Goal: Check status: Check status

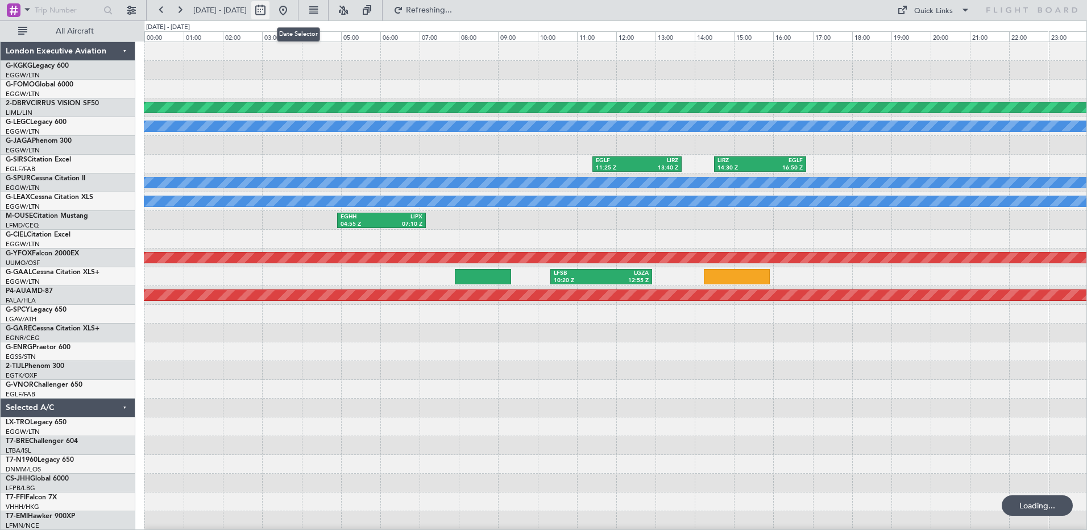
click at [269, 9] on button at bounding box center [260, 10] width 18 height 18
select select "8"
select select "2022"
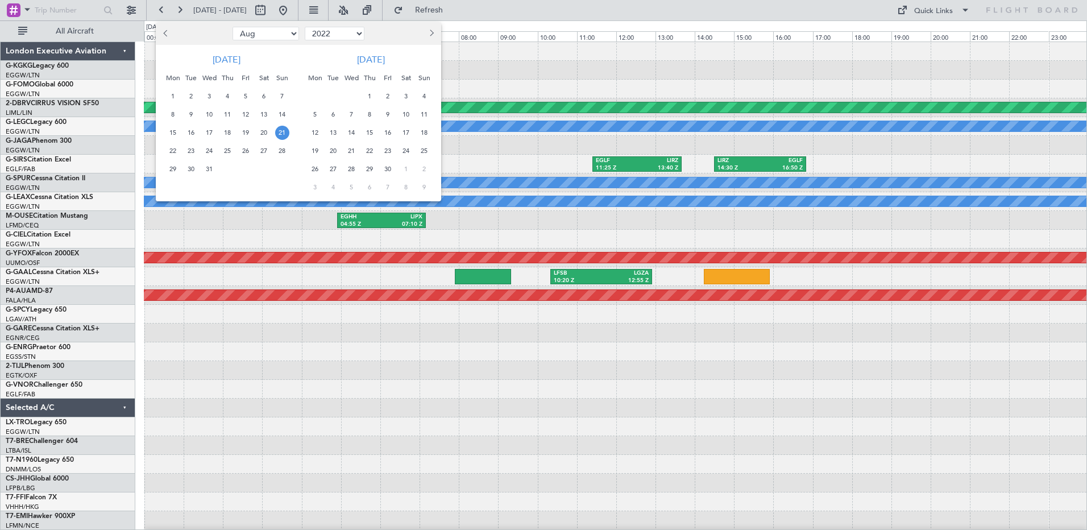
click at [164, 32] on span "Previous month" at bounding box center [167, 33] width 7 height 7
select select "7"
click at [266, 149] on span "23" at bounding box center [264, 151] width 14 height 14
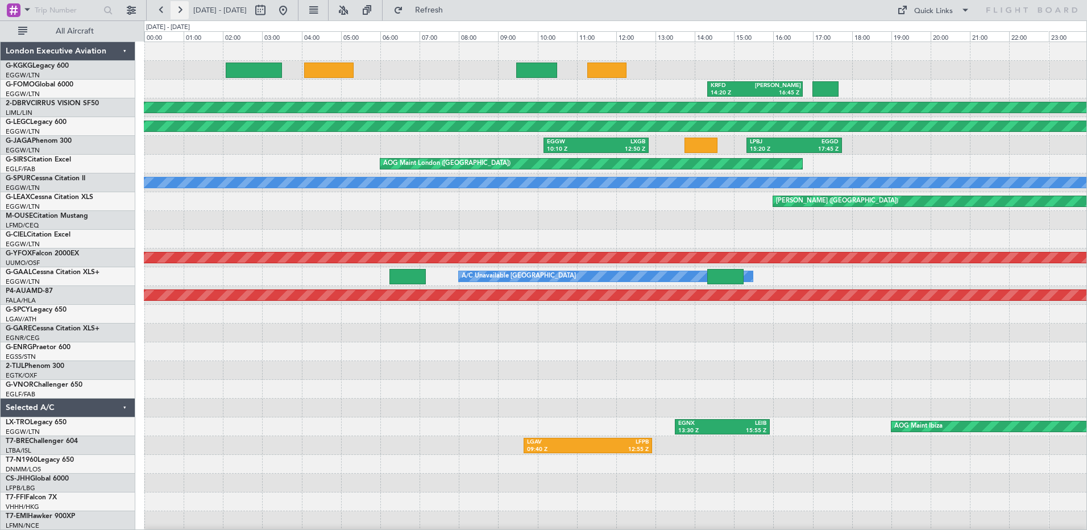
click at [180, 11] on button at bounding box center [179, 10] width 18 height 18
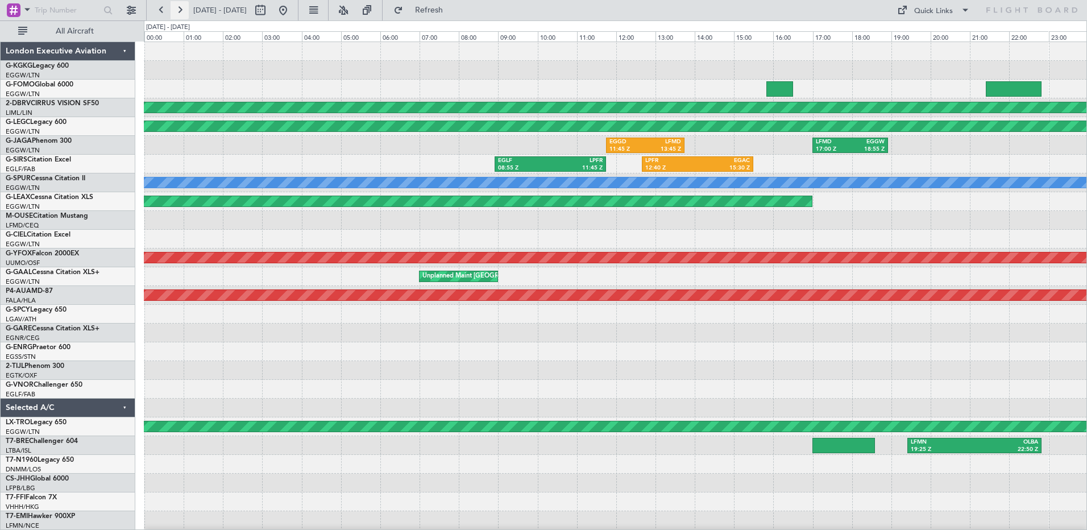
click at [180, 11] on button at bounding box center [179, 10] width 18 height 18
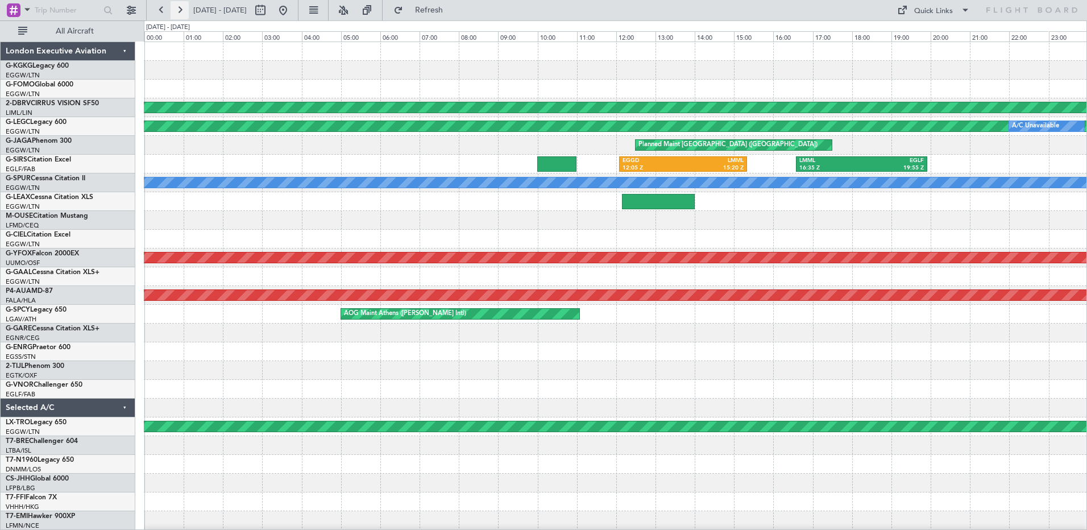
click at [180, 11] on button at bounding box center [179, 10] width 18 height 18
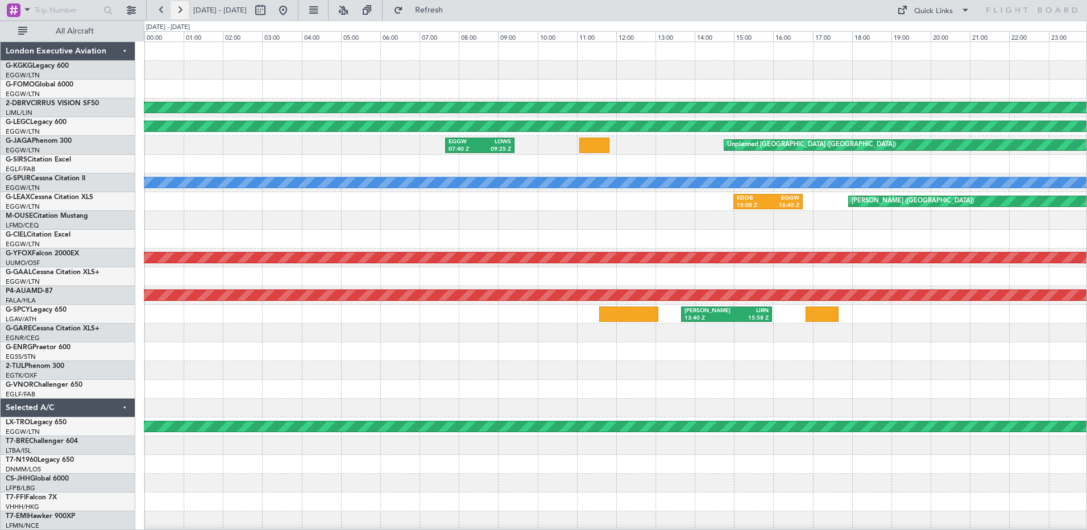
click at [180, 11] on button at bounding box center [179, 10] width 18 height 18
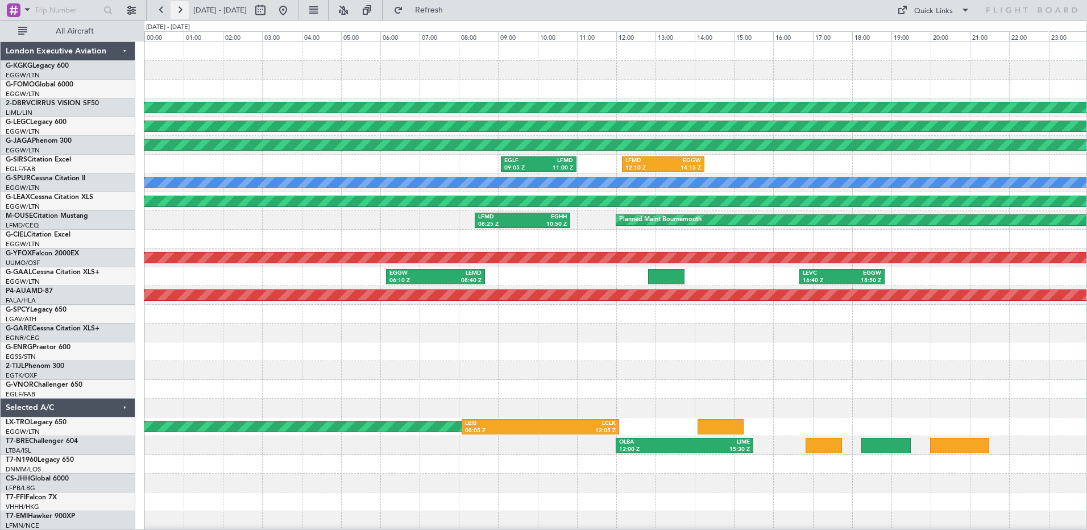
click at [180, 11] on button at bounding box center [179, 10] width 18 height 18
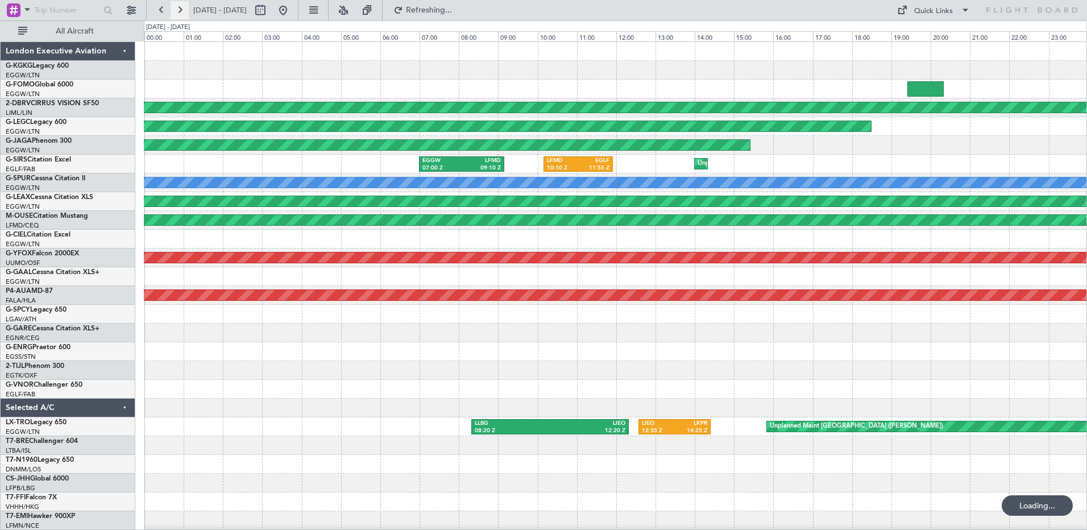
click at [180, 11] on button at bounding box center [179, 10] width 18 height 18
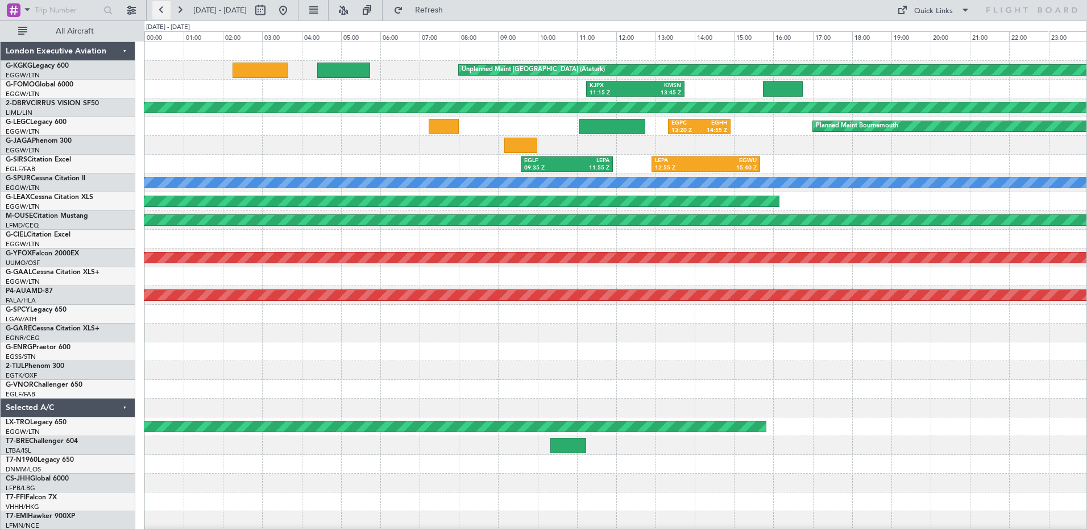
click at [161, 6] on button at bounding box center [161, 10] width 18 height 18
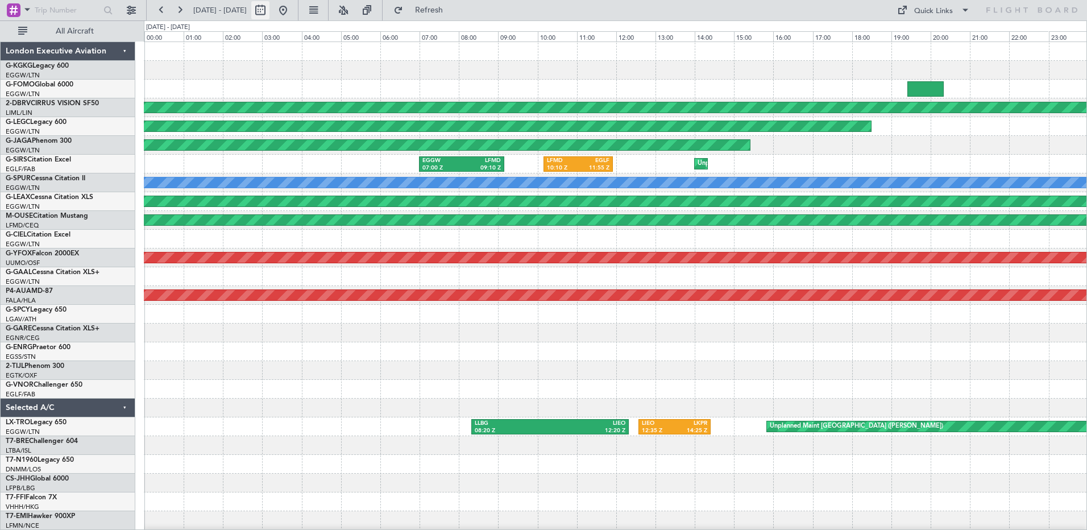
click at [269, 10] on button at bounding box center [260, 10] width 18 height 18
select select "7"
select select "2022"
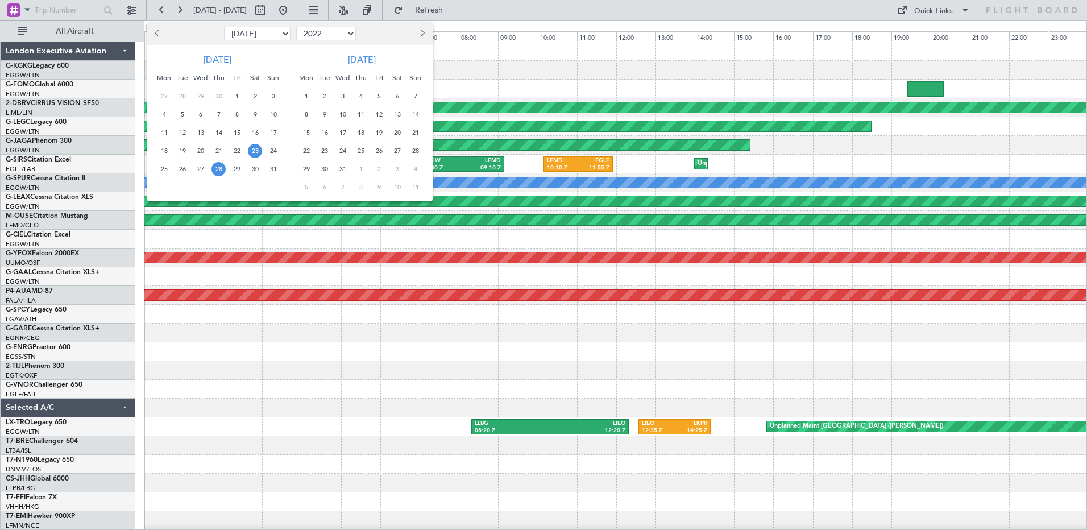
click at [257, 149] on span "23" at bounding box center [255, 151] width 14 height 14
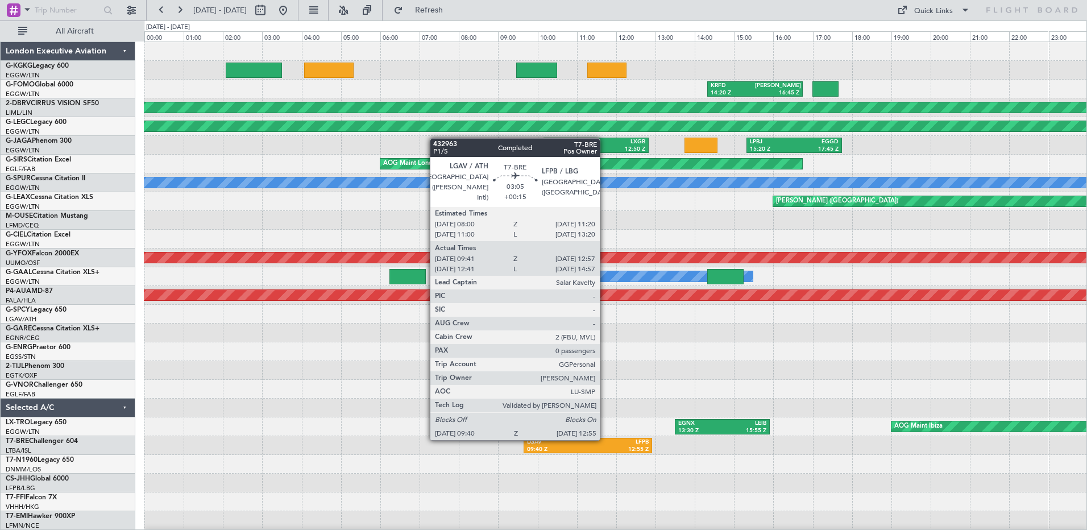
click at [605, 439] on div "LFPB" at bounding box center [618, 442] width 61 height 8
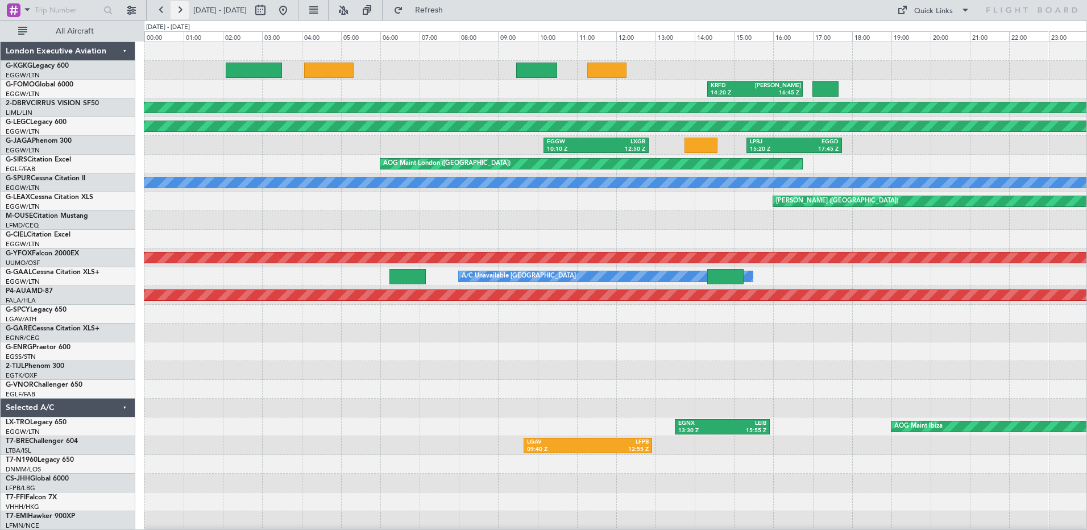
click at [182, 11] on button at bounding box center [179, 10] width 18 height 18
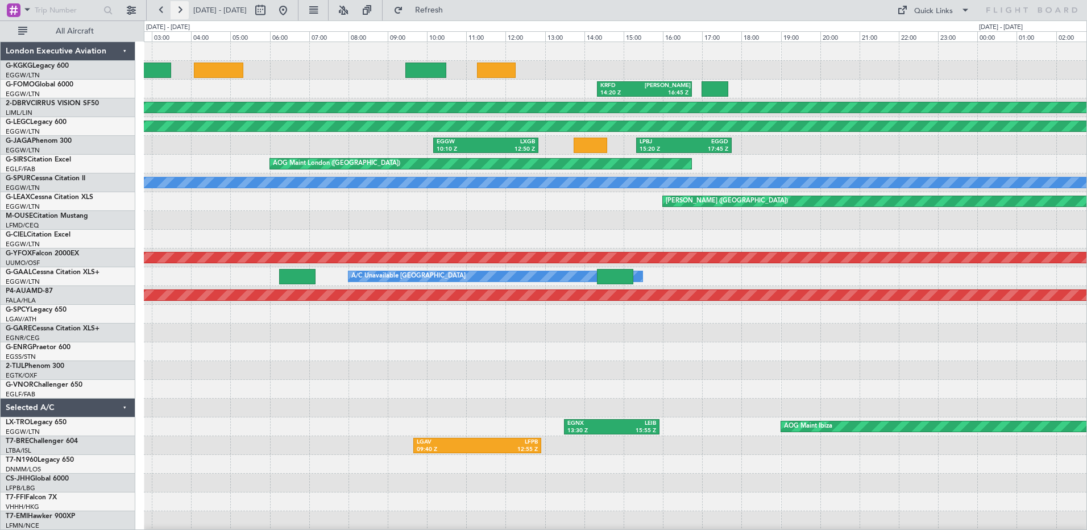
click at [182, 11] on button at bounding box center [179, 10] width 18 height 18
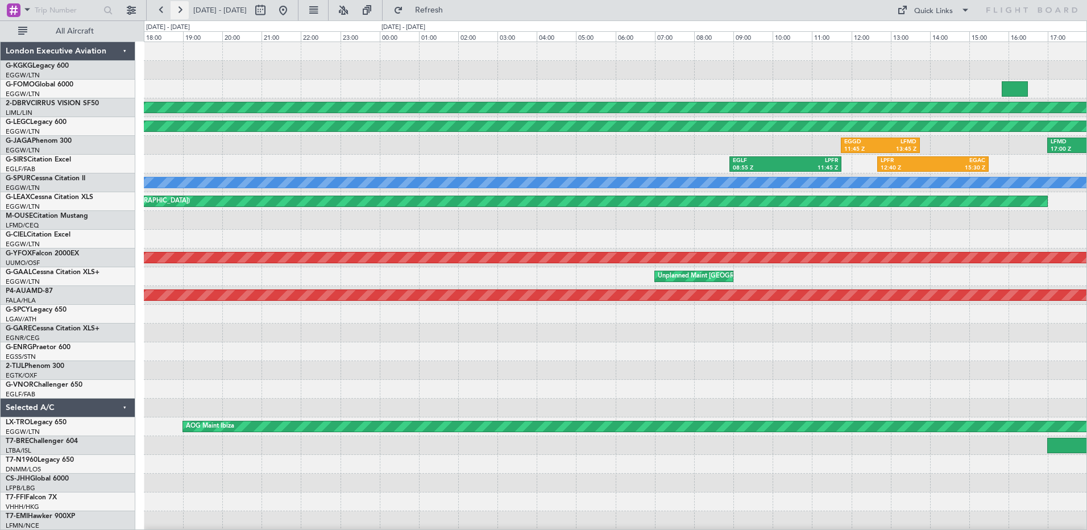
click at [182, 11] on button at bounding box center [179, 10] width 18 height 18
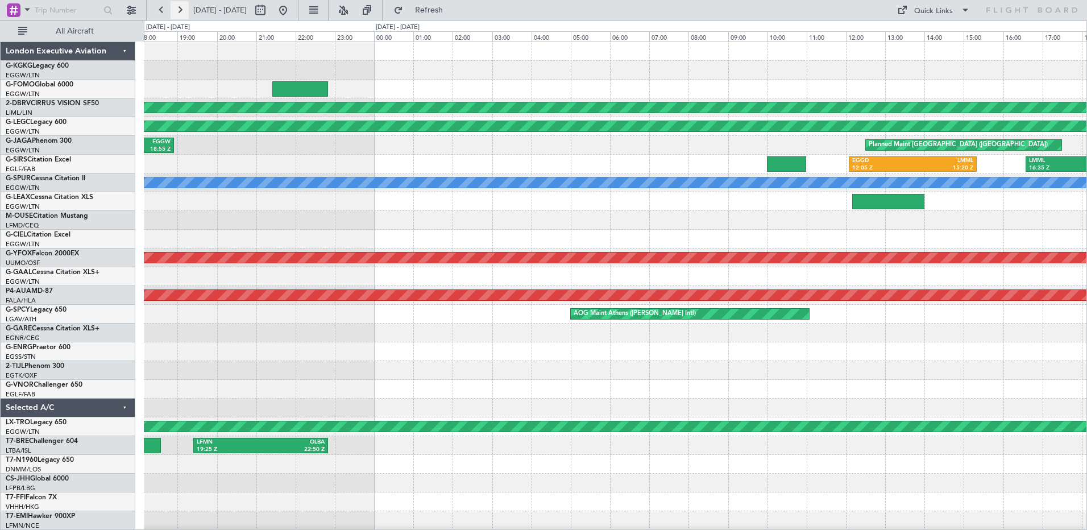
click at [182, 11] on button at bounding box center [179, 10] width 18 height 18
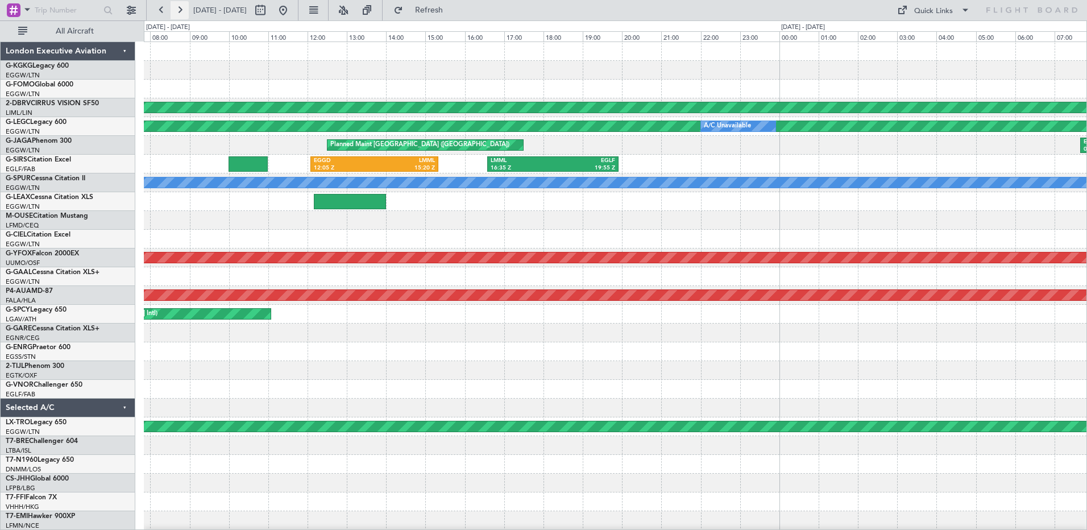
click at [182, 11] on button at bounding box center [179, 10] width 18 height 18
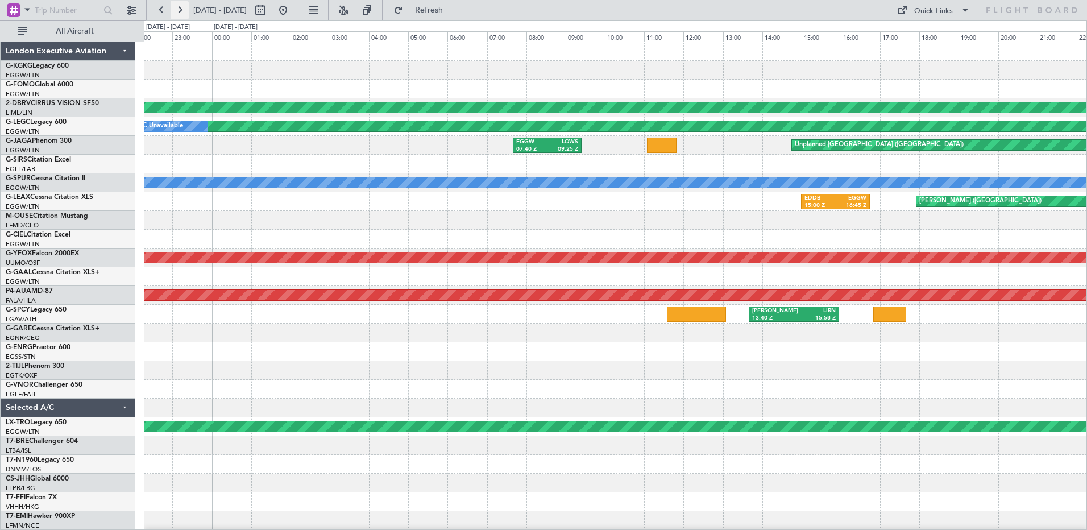
click at [182, 11] on button at bounding box center [179, 10] width 18 height 18
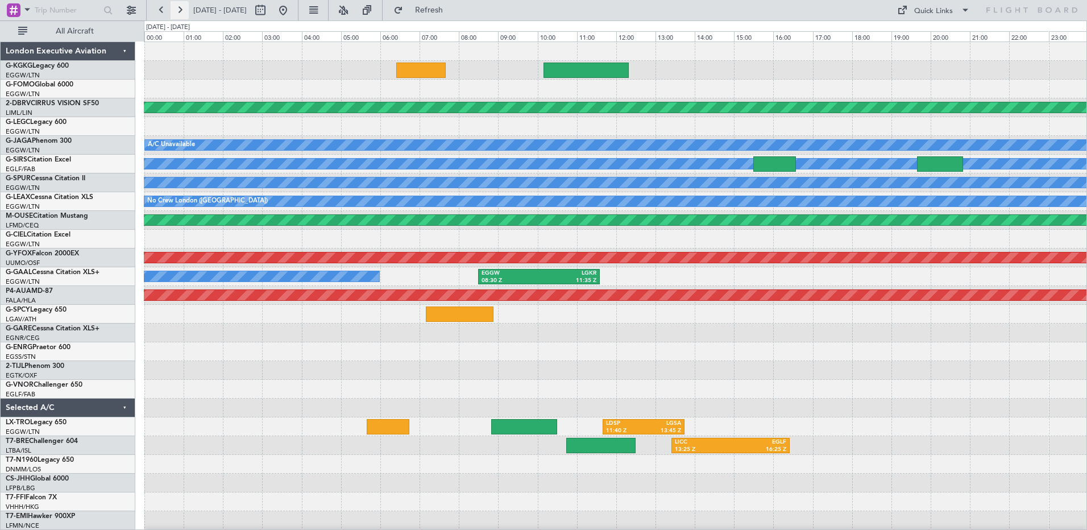
click at [182, 11] on button at bounding box center [179, 10] width 18 height 18
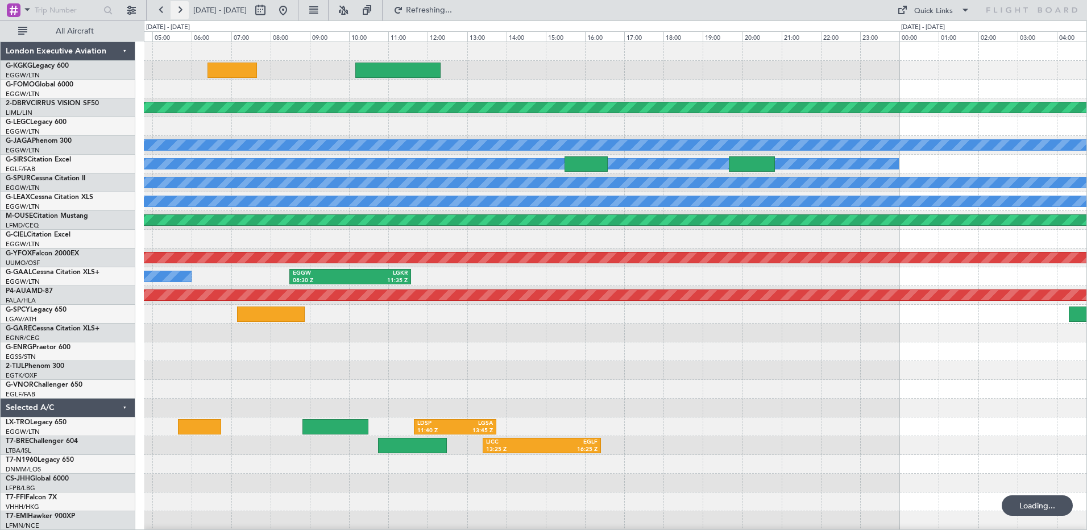
click at [182, 11] on button at bounding box center [179, 10] width 18 height 18
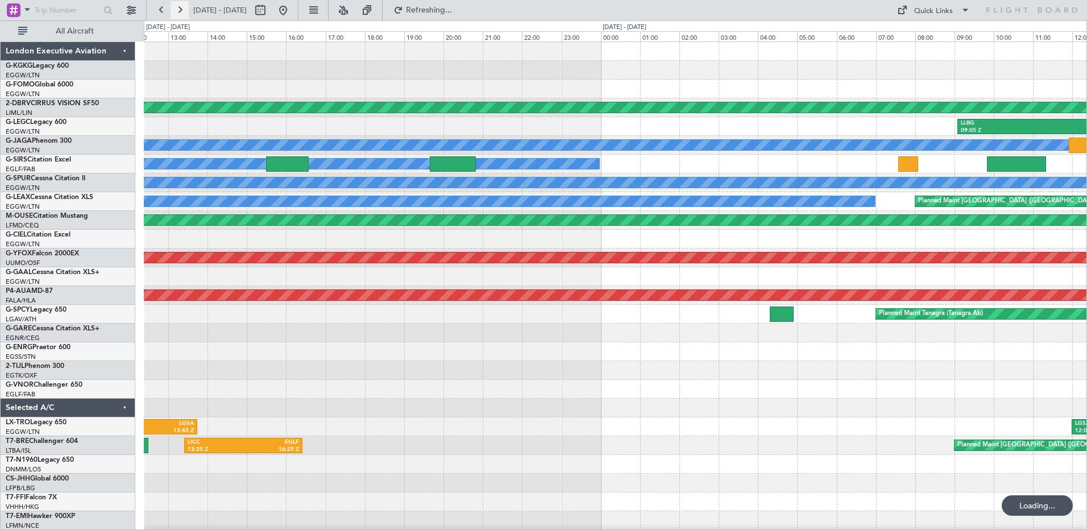
click at [182, 11] on button at bounding box center [179, 10] width 18 height 18
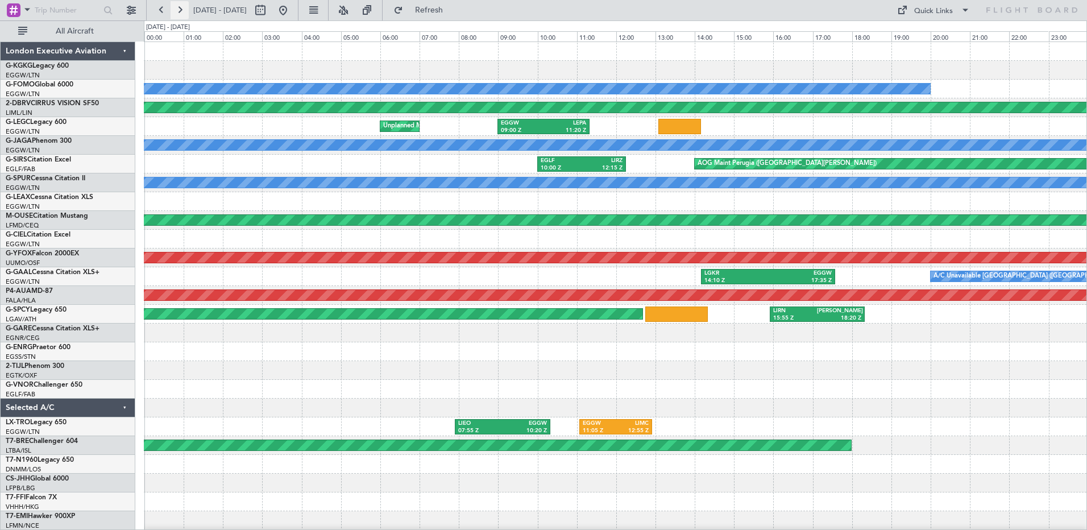
click at [182, 11] on button at bounding box center [179, 10] width 18 height 18
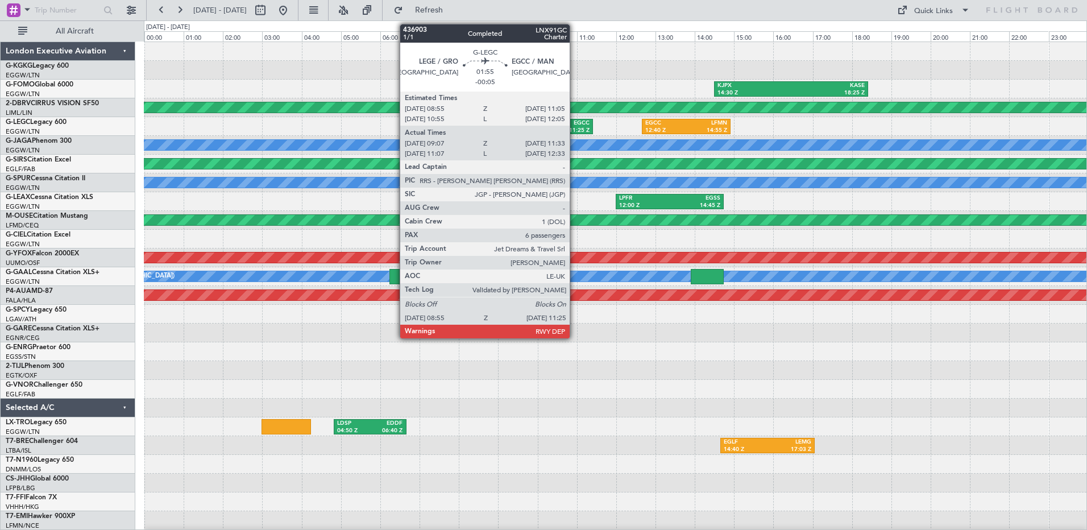
click at [575, 122] on div "EGCC" at bounding box center [566, 123] width 46 height 8
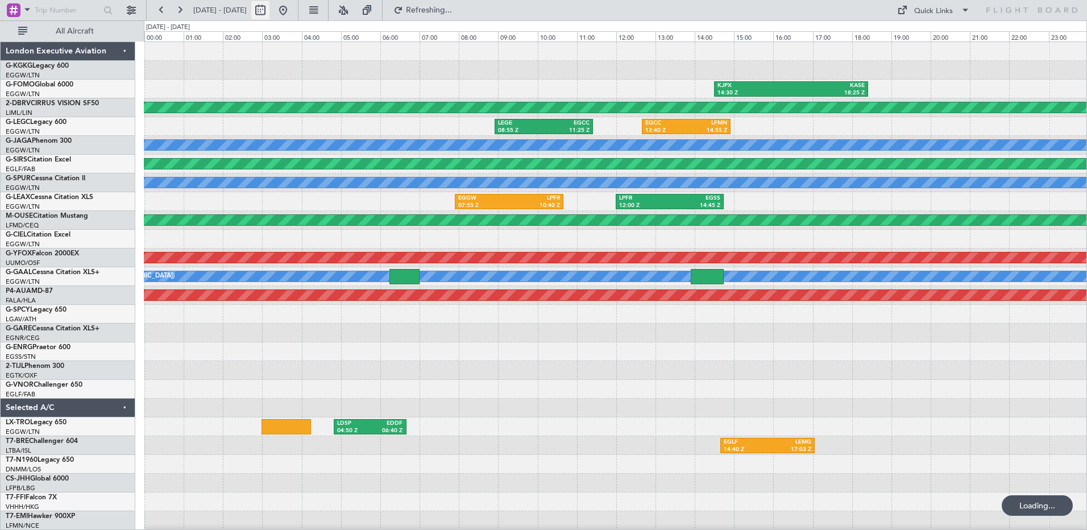
click at [269, 9] on button at bounding box center [260, 10] width 18 height 18
select select "8"
select select "2022"
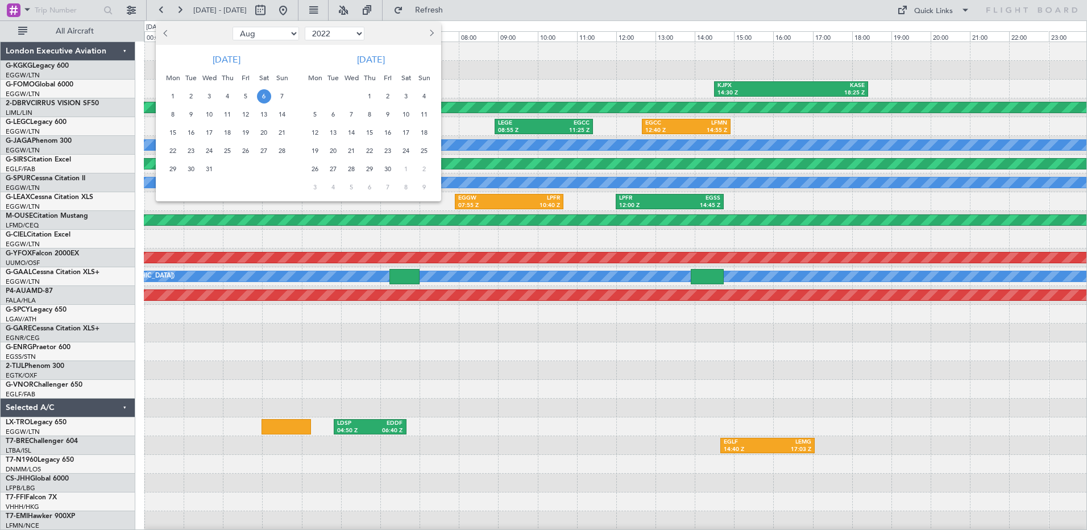
click at [371, 114] on span "8" at bounding box center [370, 114] width 14 height 14
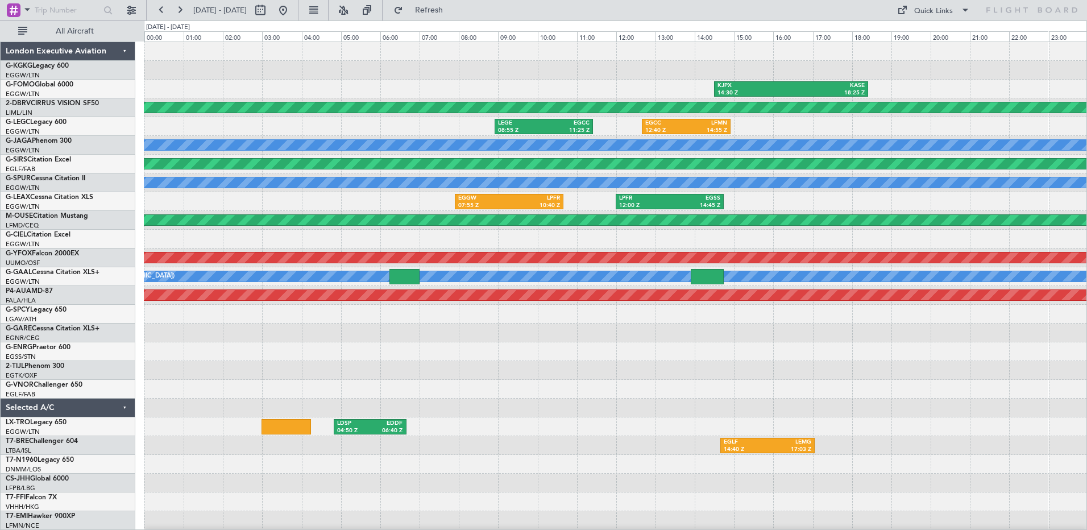
select select "9"
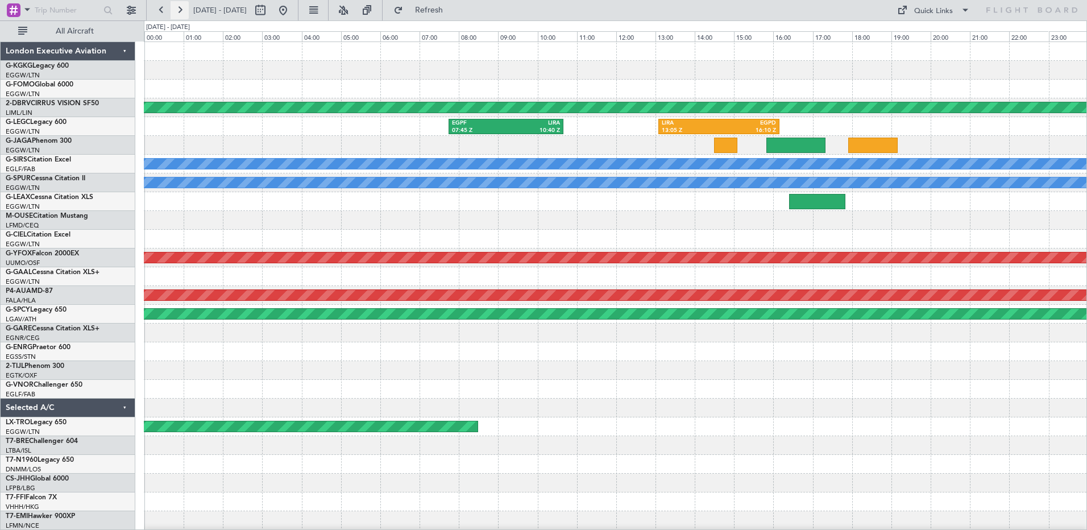
click at [182, 9] on button at bounding box center [179, 10] width 18 height 18
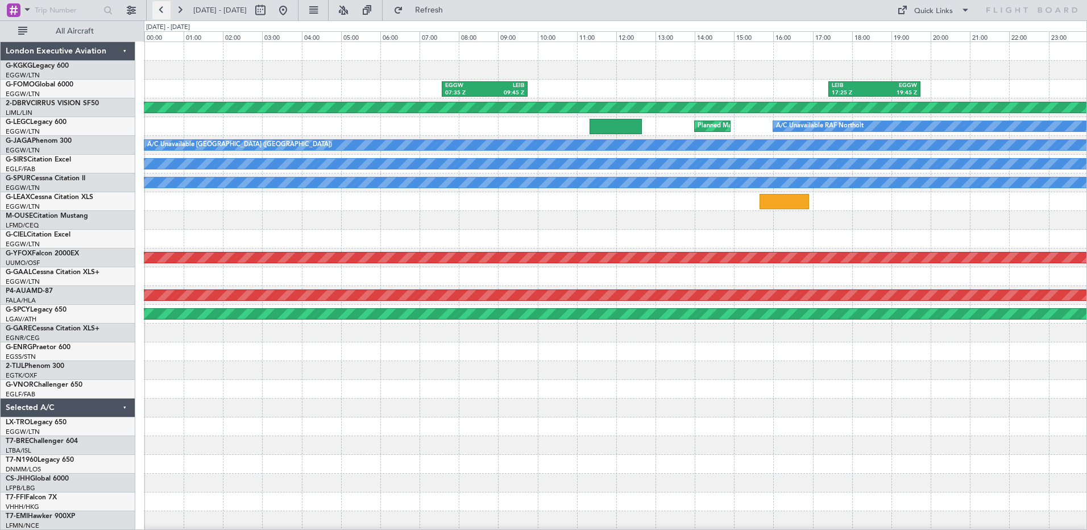
click at [162, 5] on button at bounding box center [161, 10] width 18 height 18
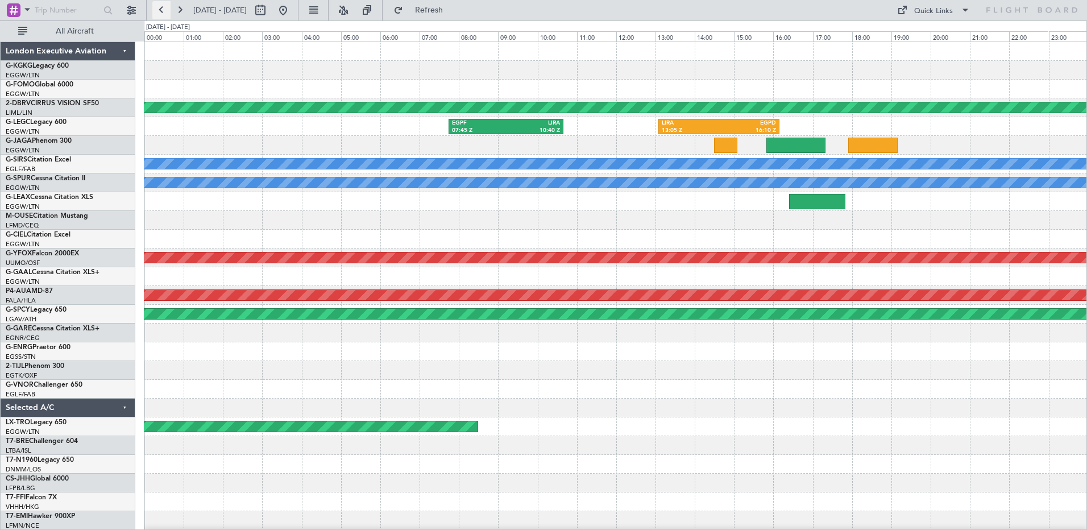
click at [167, 9] on button at bounding box center [161, 10] width 18 height 18
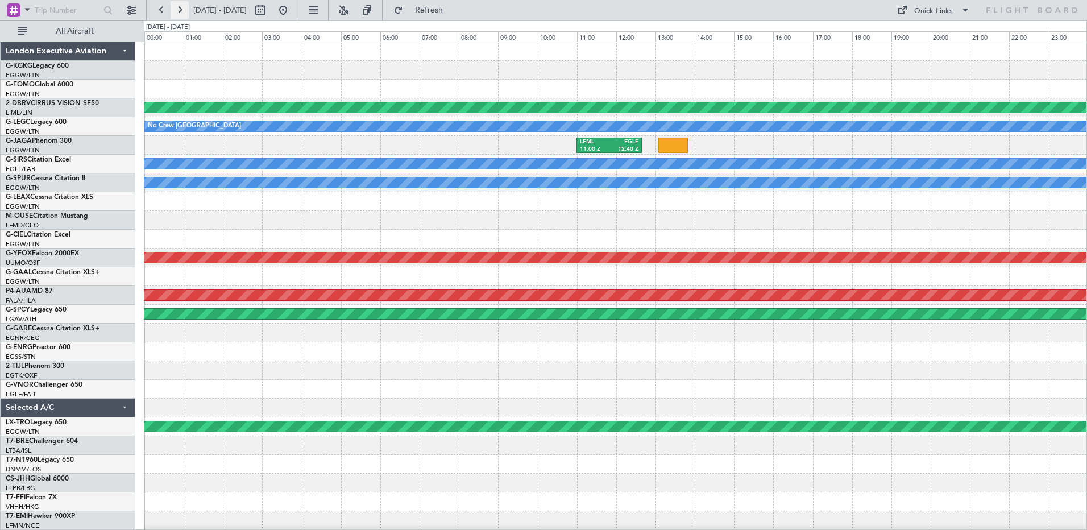
click at [177, 6] on button at bounding box center [179, 10] width 18 height 18
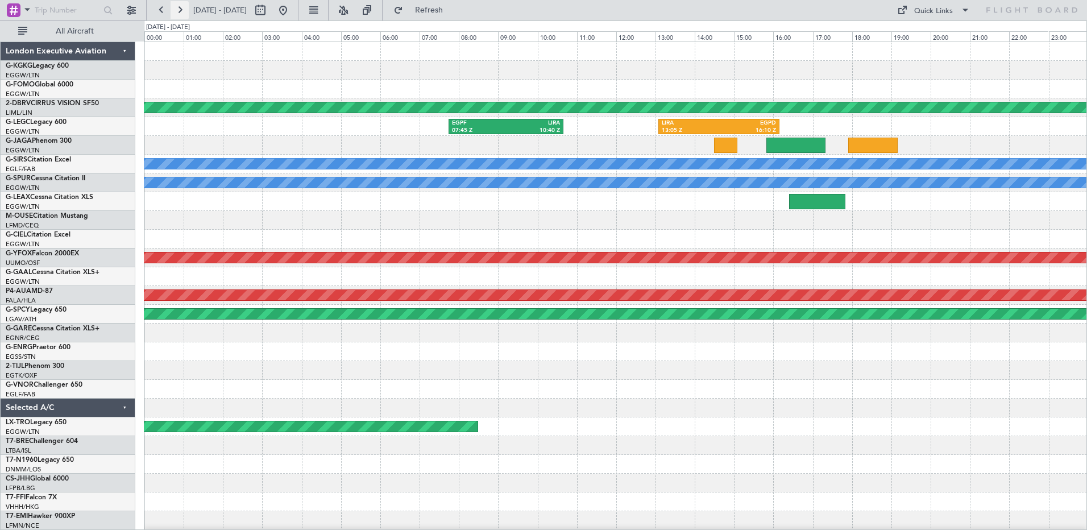
click at [182, 11] on button at bounding box center [179, 10] width 18 height 18
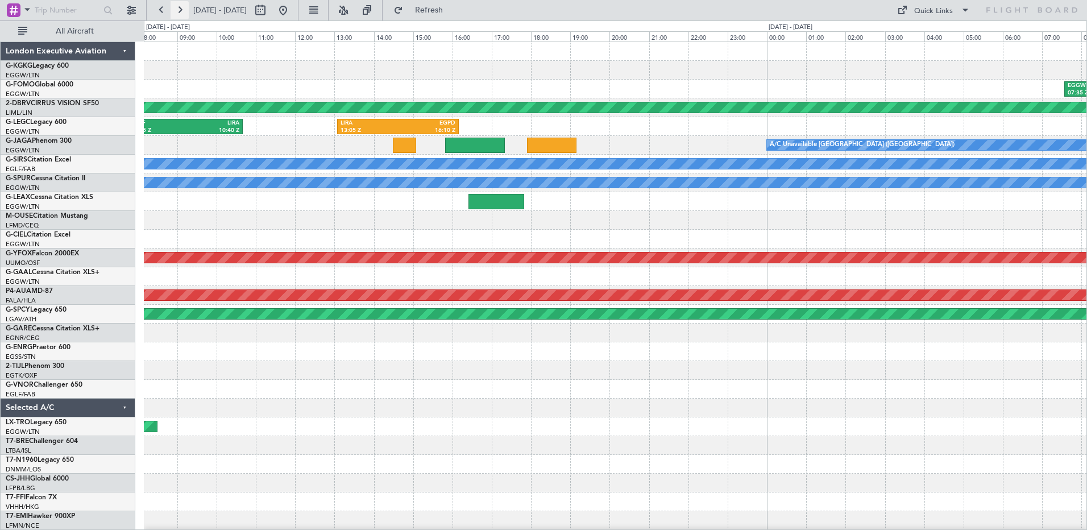
click at [182, 11] on button at bounding box center [179, 10] width 18 height 18
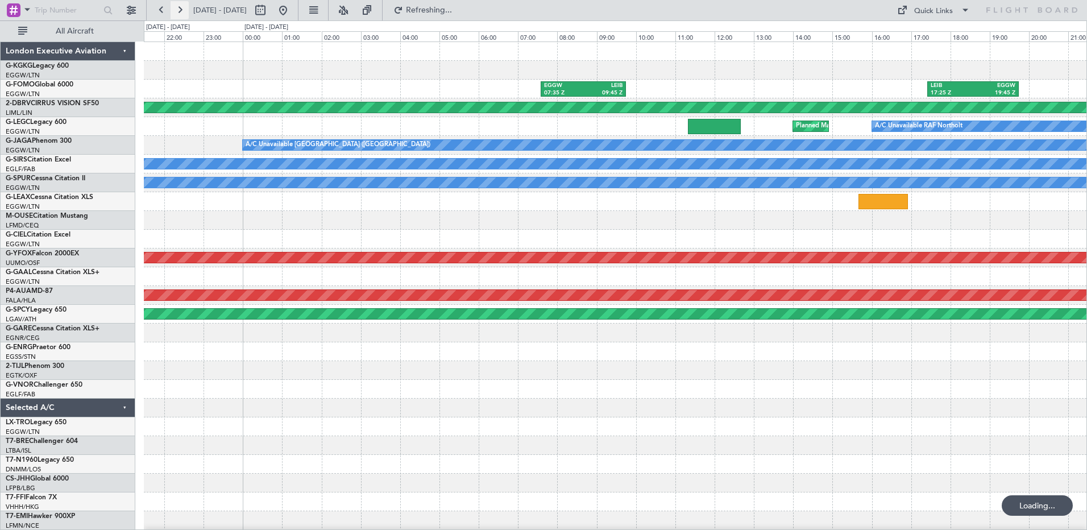
click at [182, 11] on button at bounding box center [179, 10] width 18 height 18
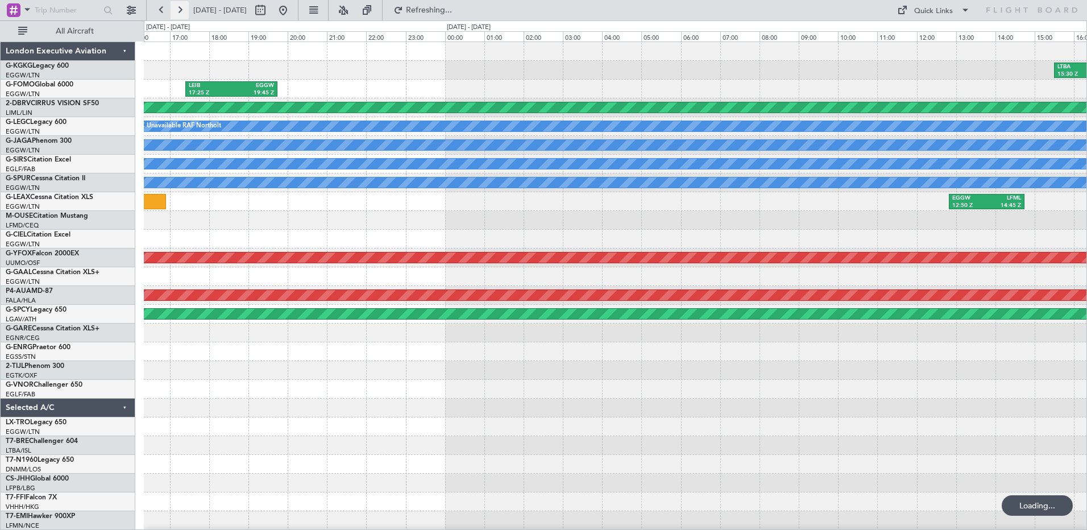
click at [182, 11] on button at bounding box center [179, 10] width 18 height 18
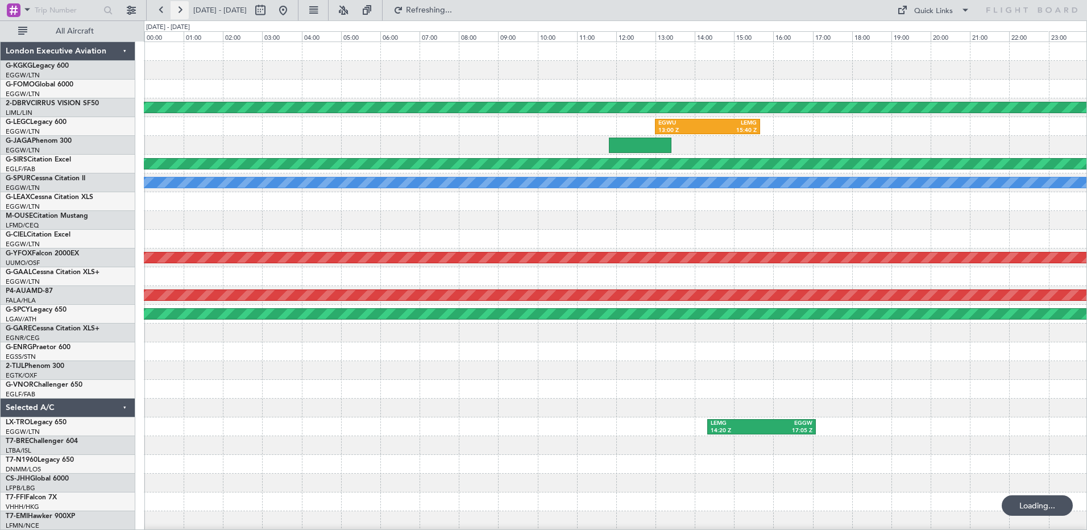
click at [182, 11] on button at bounding box center [179, 10] width 18 height 18
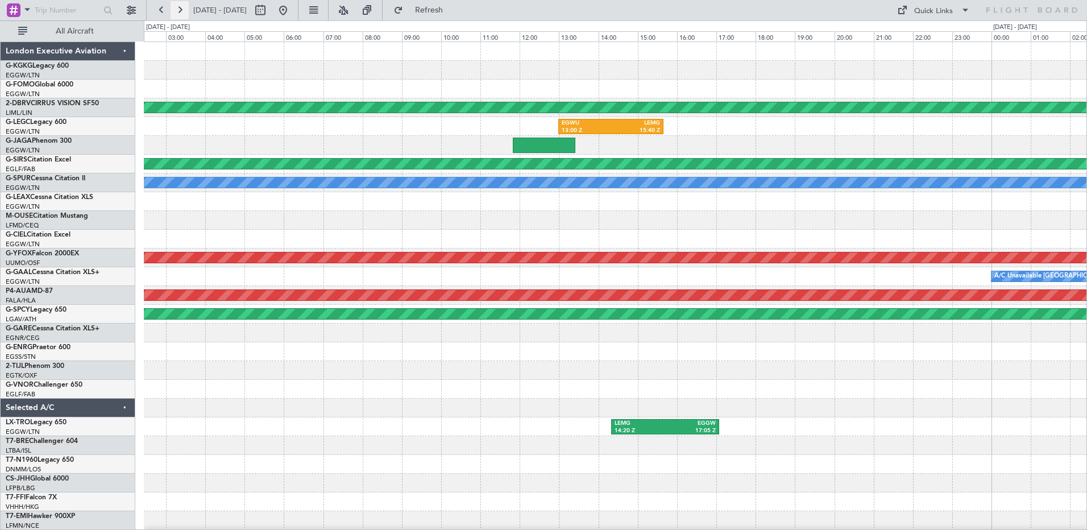
click at [182, 11] on button at bounding box center [179, 10] width 18 height 18
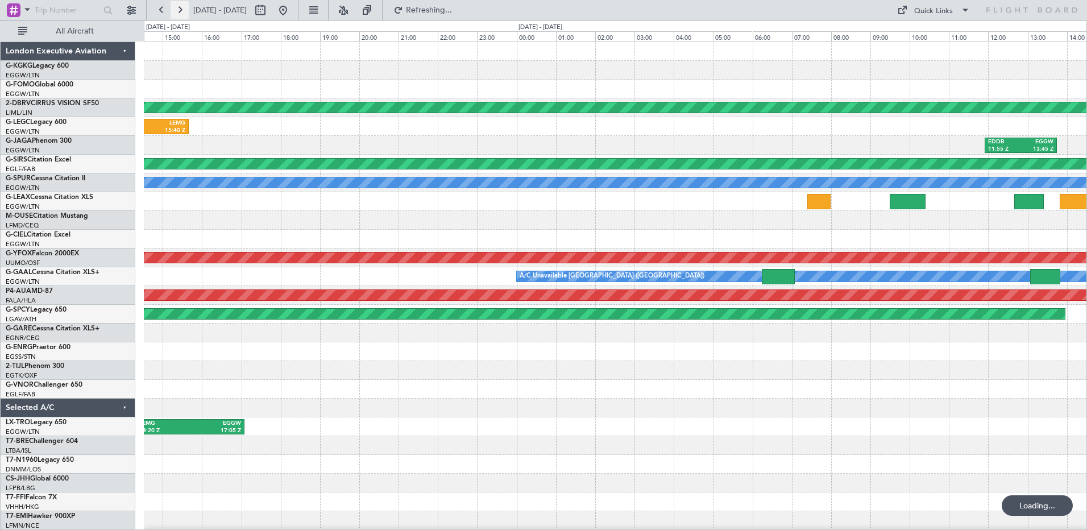
click at [182, 11] on button at bounding box center [179, 10] width 18 height 18
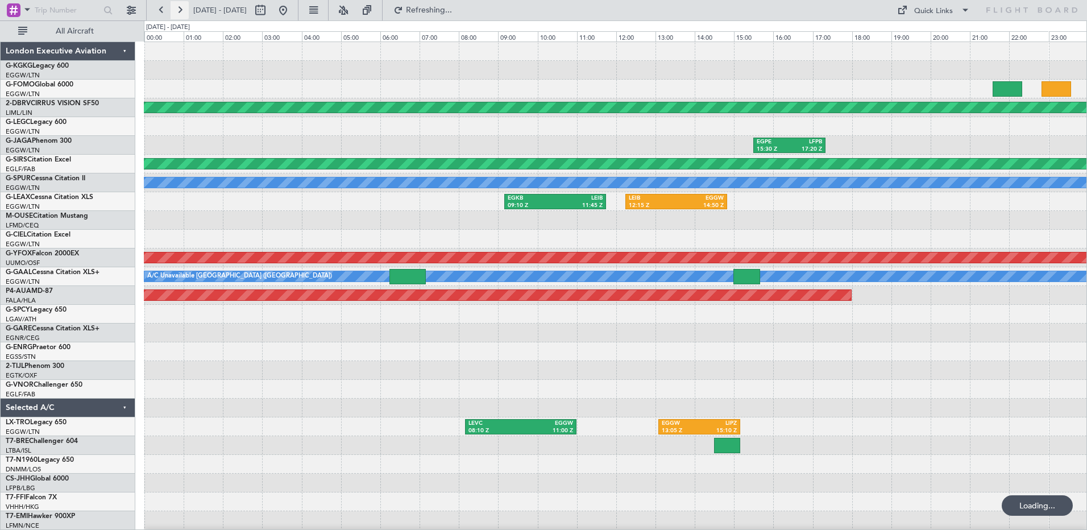
click at [182, 11] on button at bounding box center [179, 10] width 18 height 18
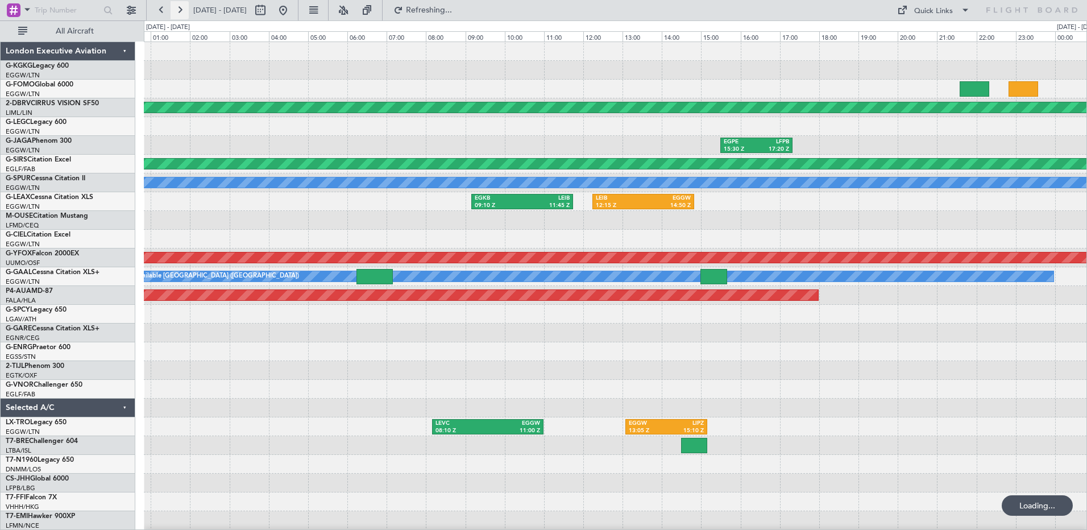
click at [182, 11] on button at bounding box center [179, 10] width 18 height 18
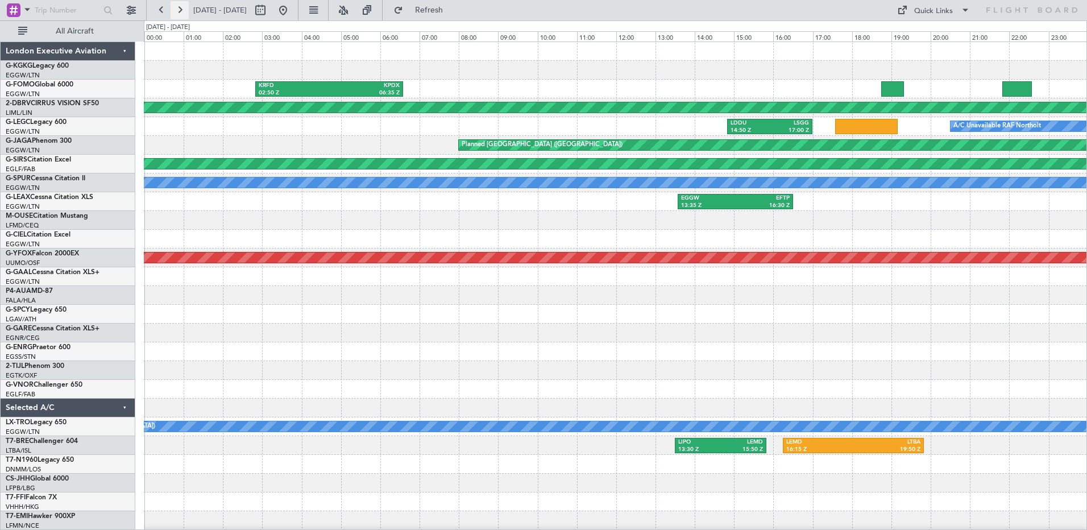
click at [183, 12] on button at bounding box center [179, 10] width 18 height 18
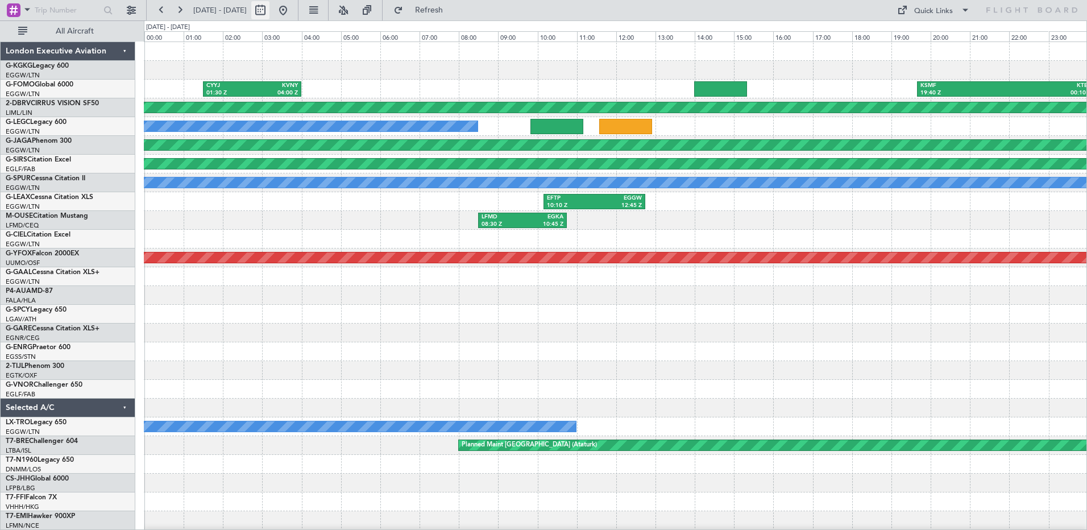
click at [269, 9] on button at bounding box center [260, 10] width 18 height 18
select select "9"
select select "2022"
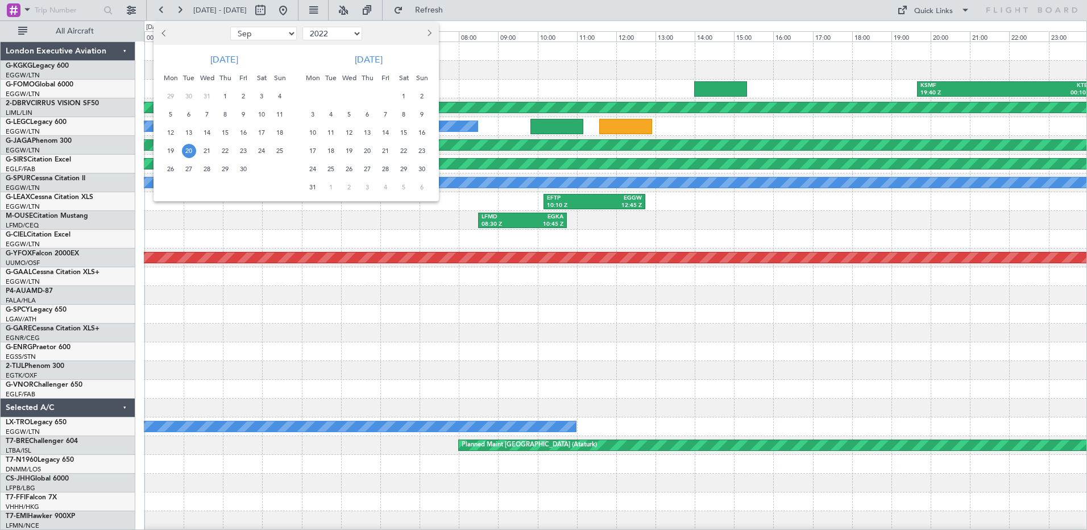
click at [164, 31] on span "Previous month" at bounding box center [164, 33] width 7 height 7
select select "7"
click at [280, 172] on span "31" at bounding box center [280, 169] width 14 height 14
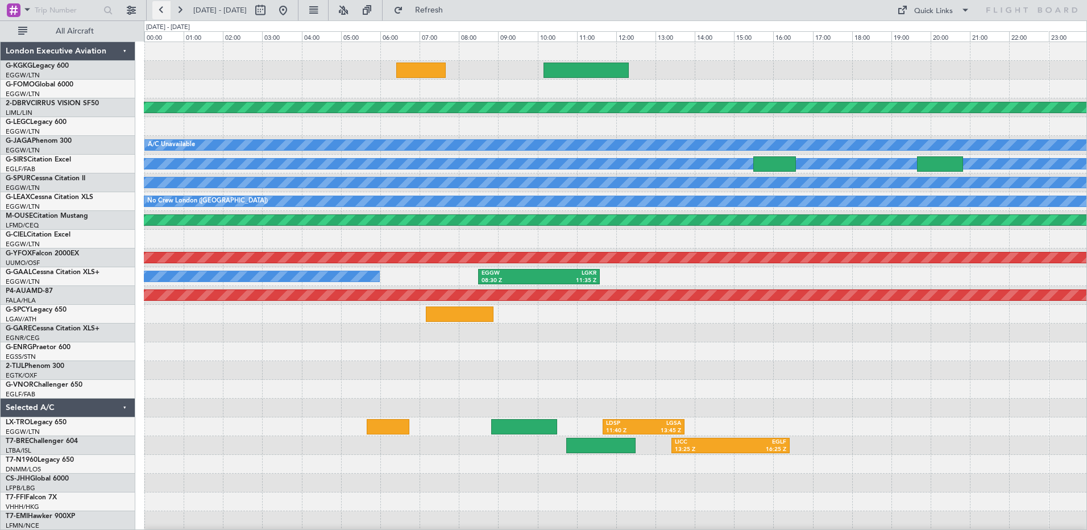
click at [161, 6] on button at bounding box center [161, 10] width 18 height 18
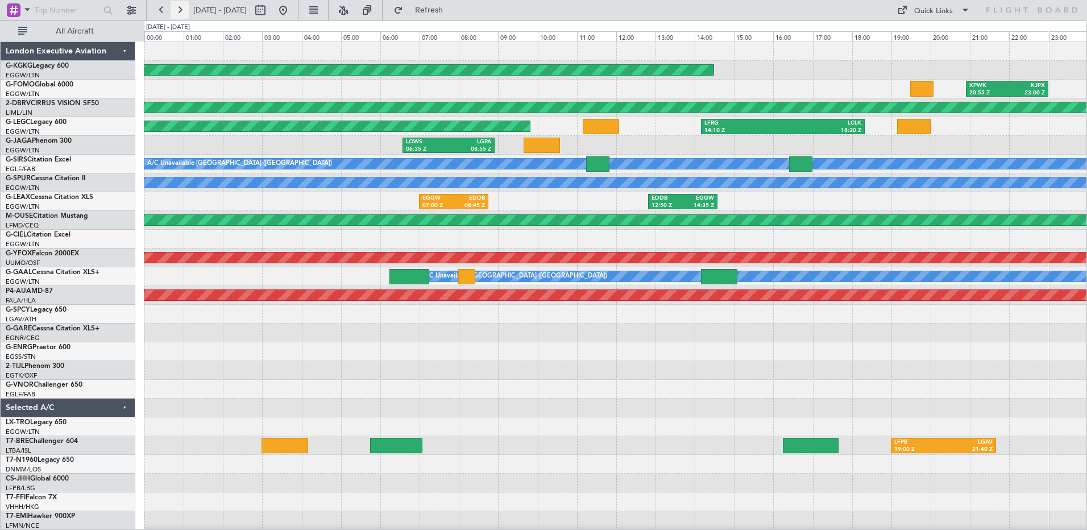
click at [181, 9] on button at bounding box center [179, 10] width 18 height 18
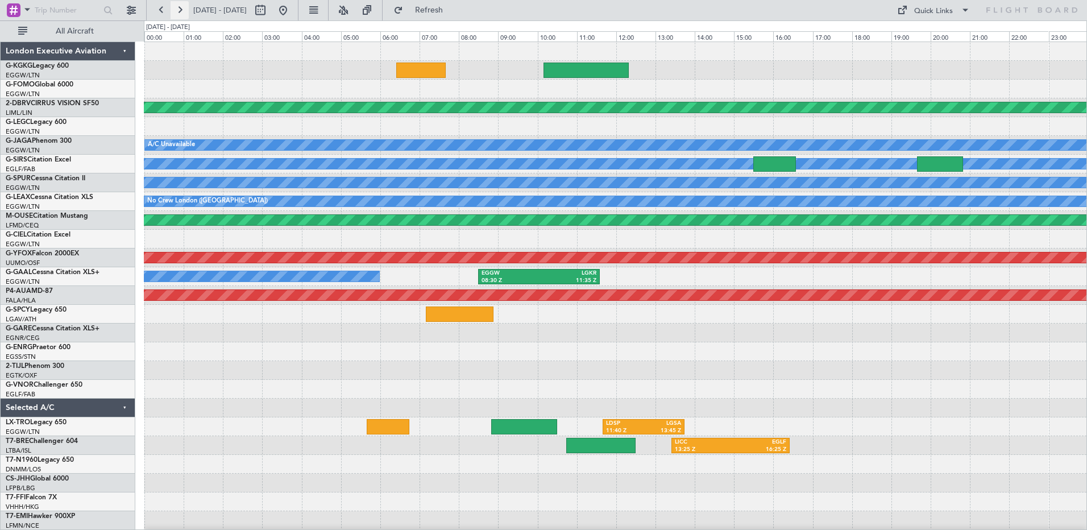
click at [181, 9] on button at bounding box center [179, 10] width 18 height 18
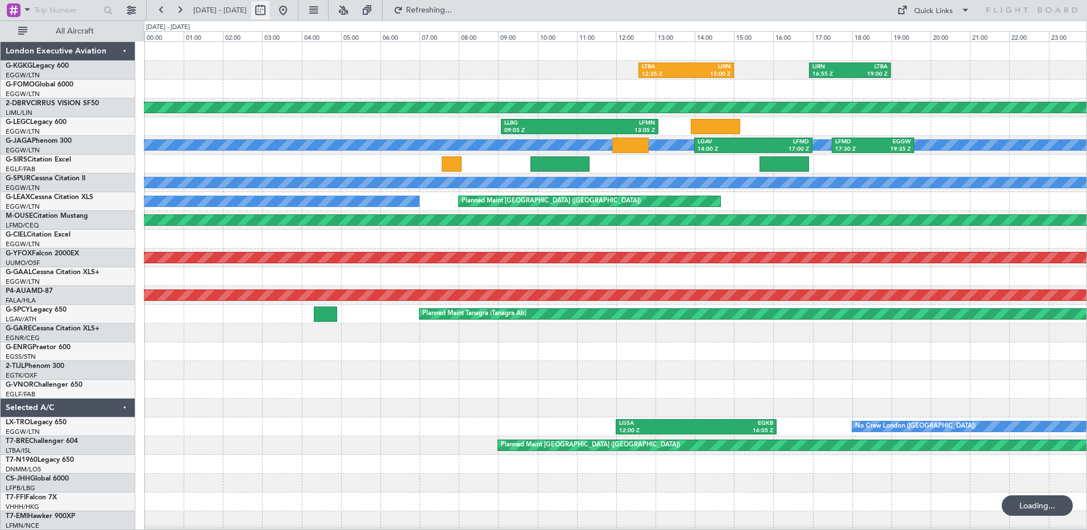
click at [269, 7] on button at bounding box center [260, 10] width 18 height 18
select select "8"
select select "2022"
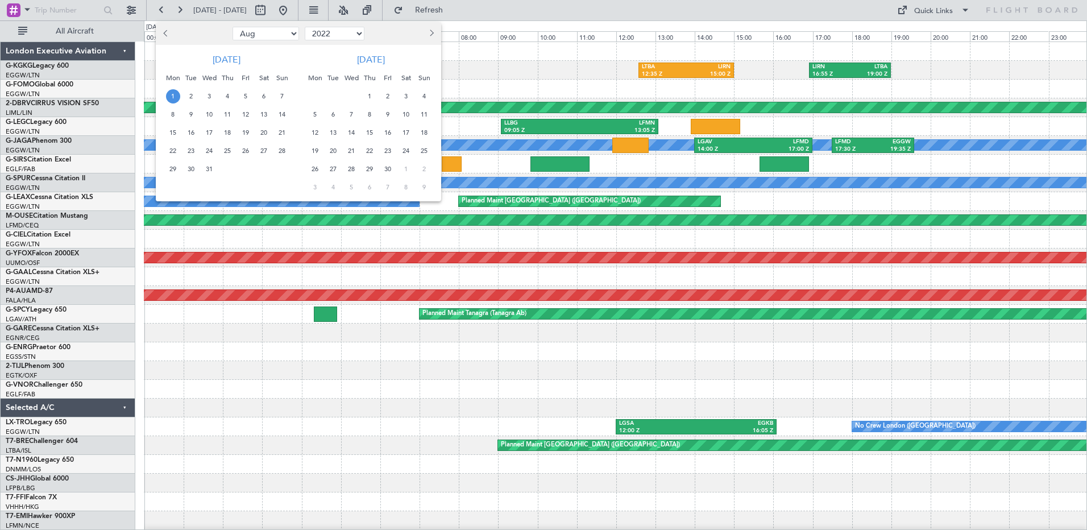
click at [424, 153] on span "25" at bounding box center [424, 151] width 14 height 14
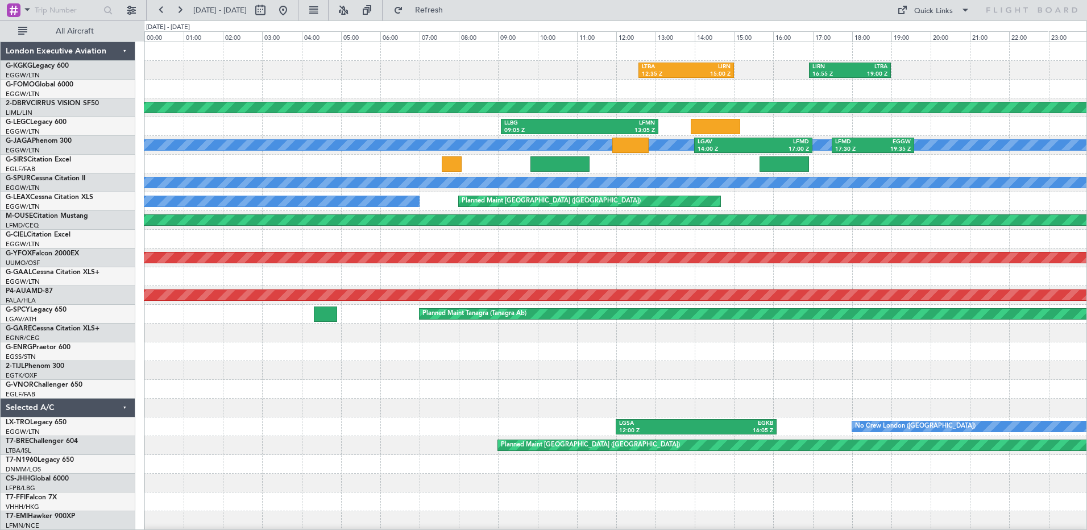
select select "9"
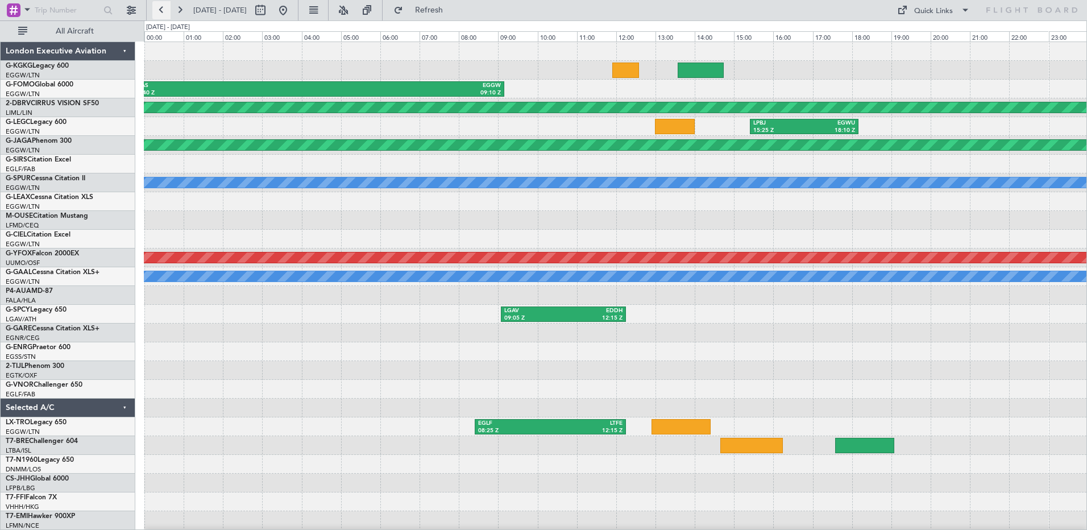
click at [157, 10] on button at bounding box center [161, 10] width 18 height 18
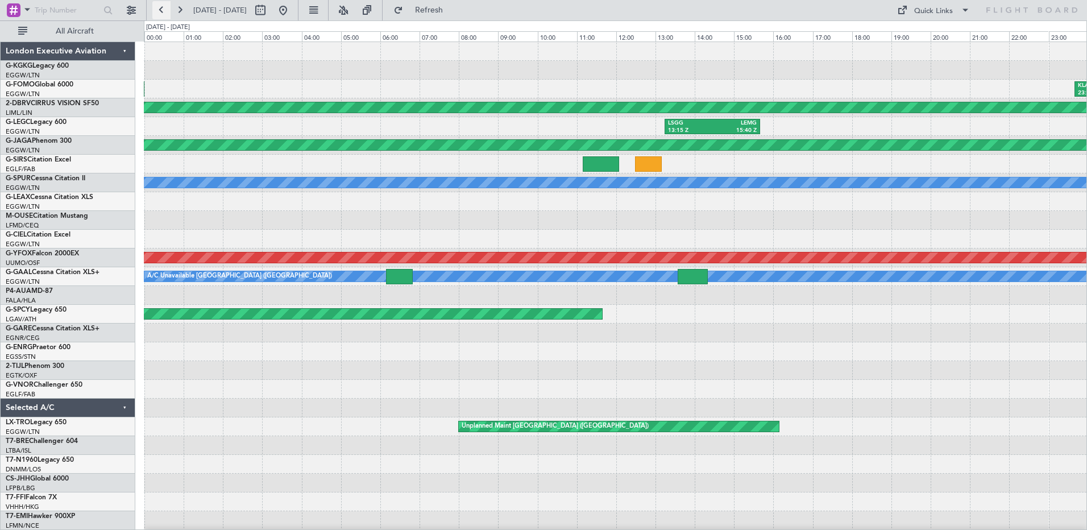
click at [157, 10] on button at bounding box center [161, 10] width 18 height 18
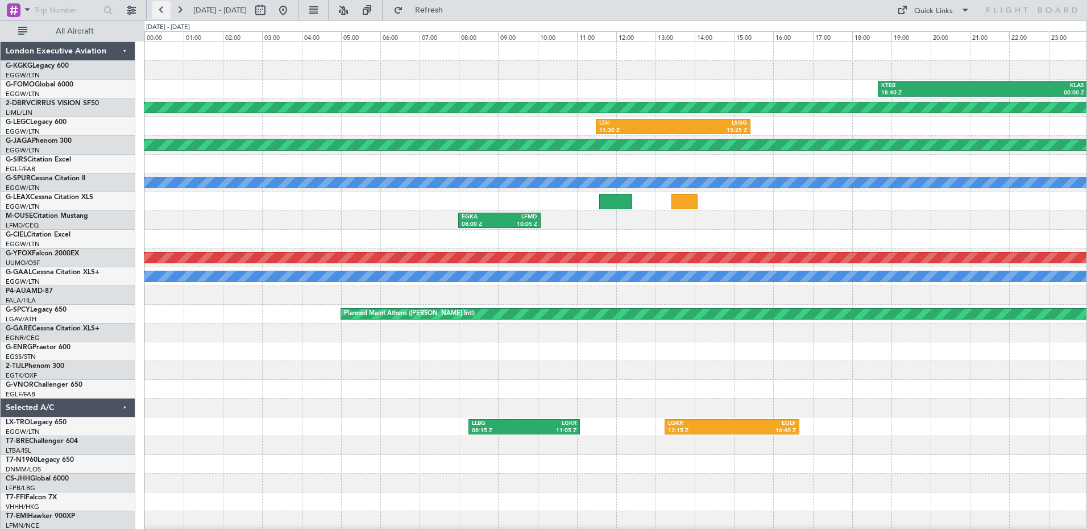
click at [164, 13] on button at bounding box center [161, 10] width 18 height 18
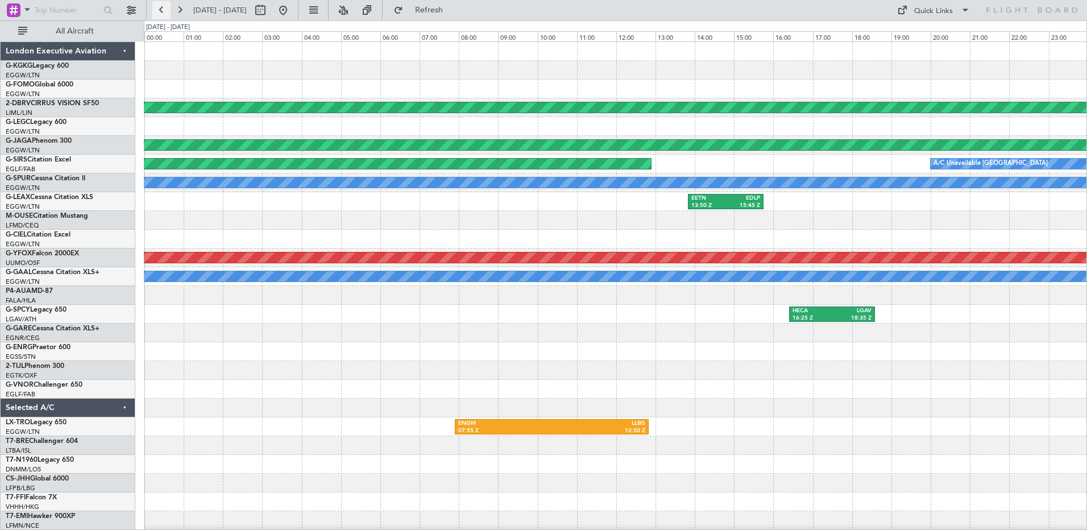
click at [164, 13] on button at bounding box center [161, 10] width 18 height 18
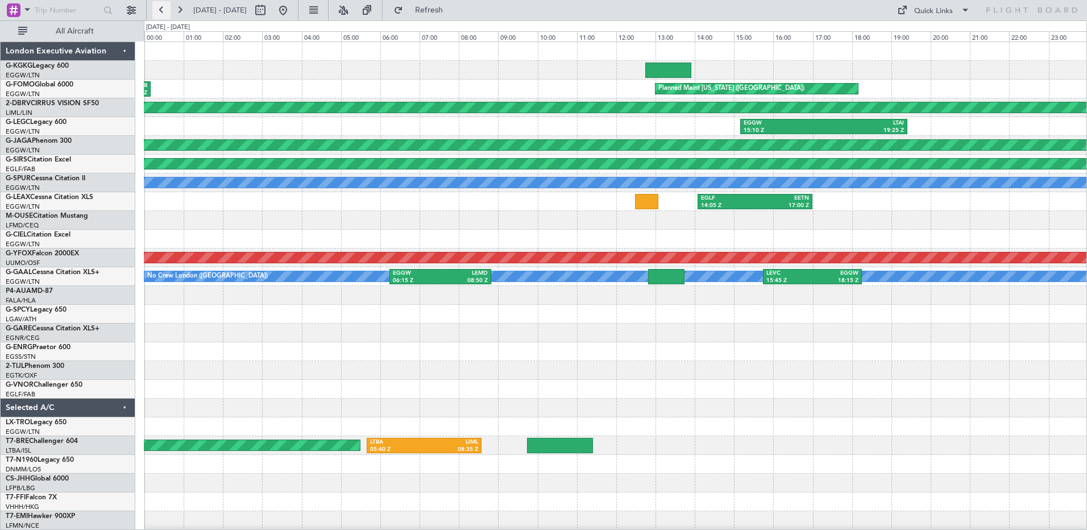
click at [164, 13] on button at bounding box center [161, 10] width 18 height 18
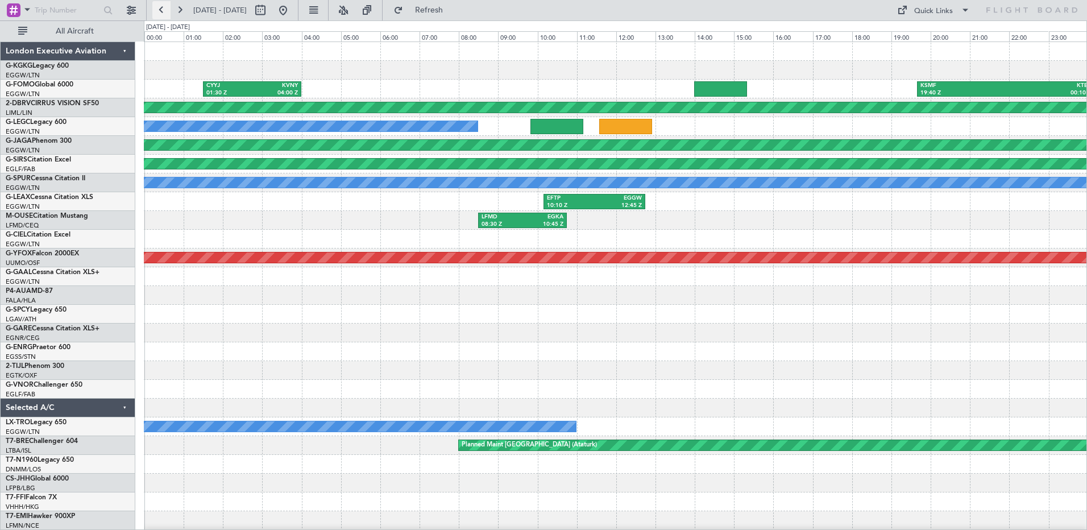
click at [157, 13] on button at bounding box center [161, 10] width 18 height 18
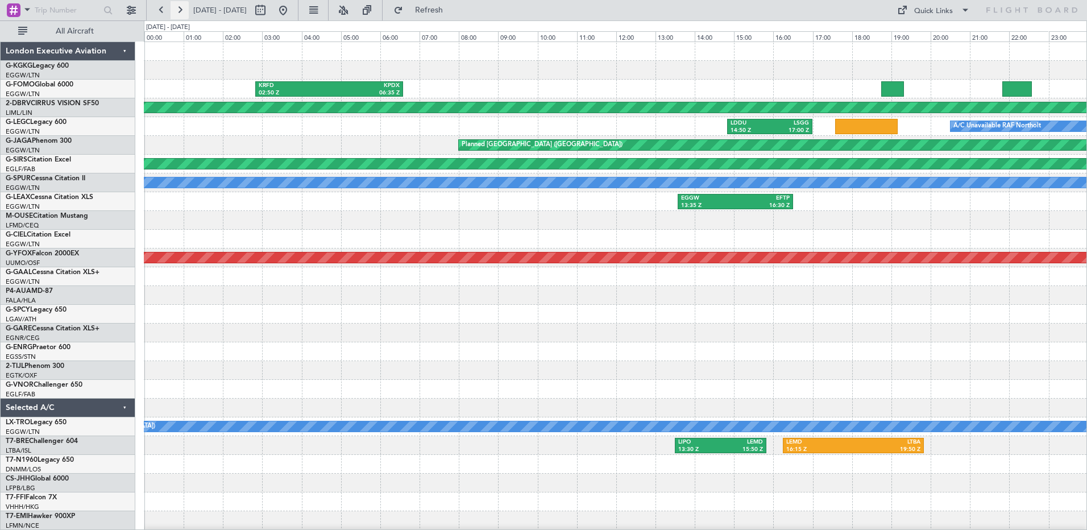
click at [180, 6] on button at bounding box center [179, 10] width 18 height 18
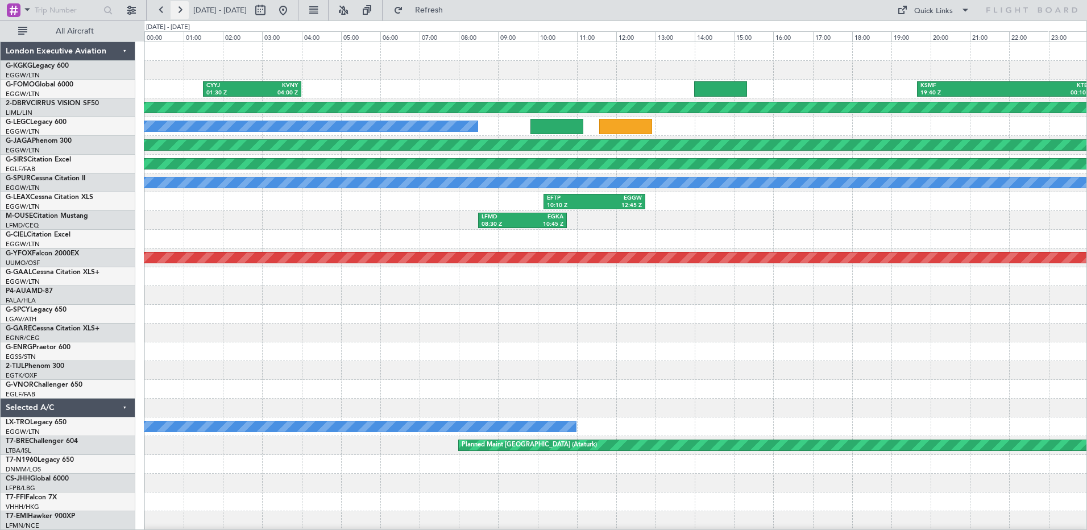
click at [182, 11] on button at bounding box center [179, 10] width 18 height 18
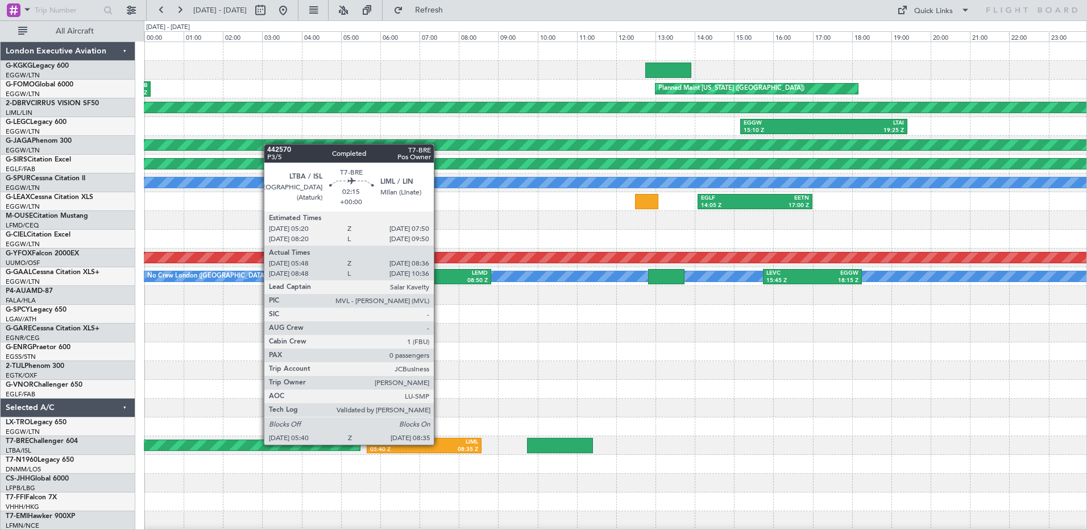
click at [439, 443] on div "LIML" at bounding box center [451, 442] width 54 height 8
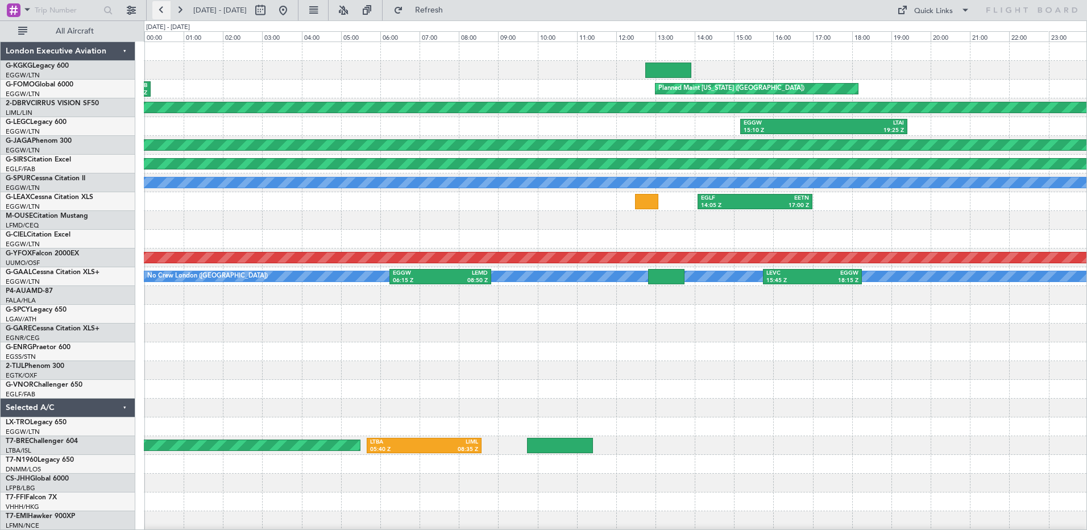
click at [164, 12] on button at bounding box center [161, 10] width 18 height 18
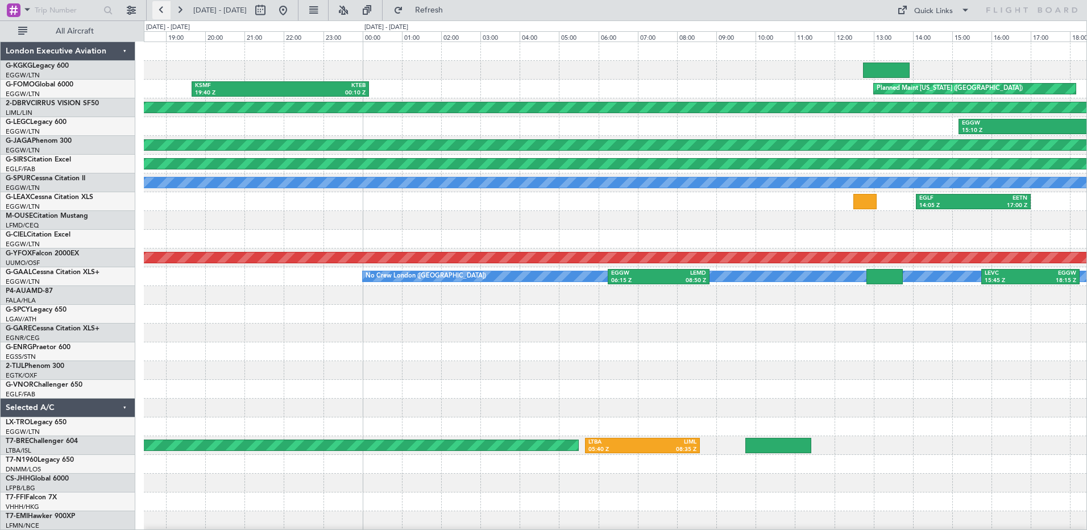
click at [164, 12] on button at bounding box center [161, 10] width 18 height 18
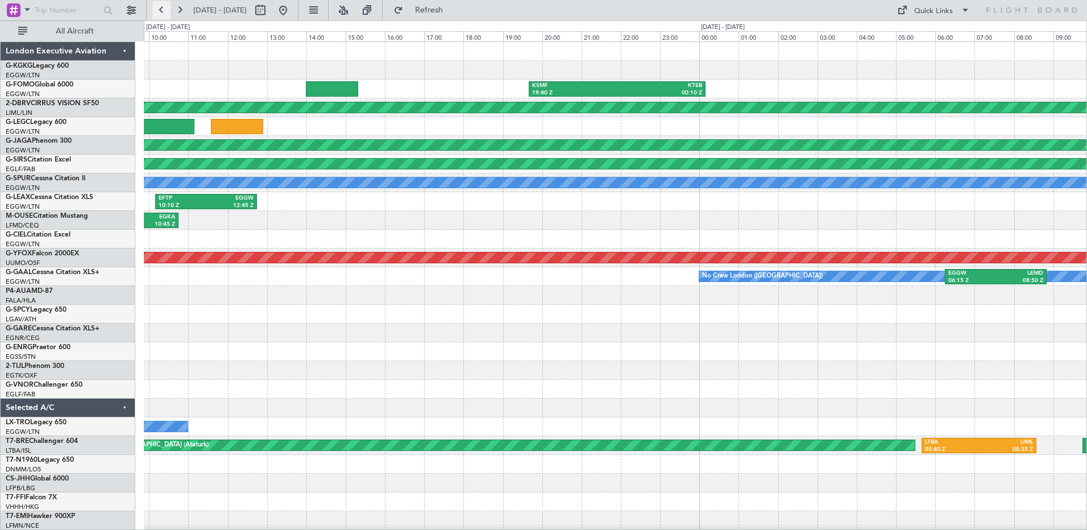
click at [164, 12] on button at bounding box center [161, 10] width 18 height 18
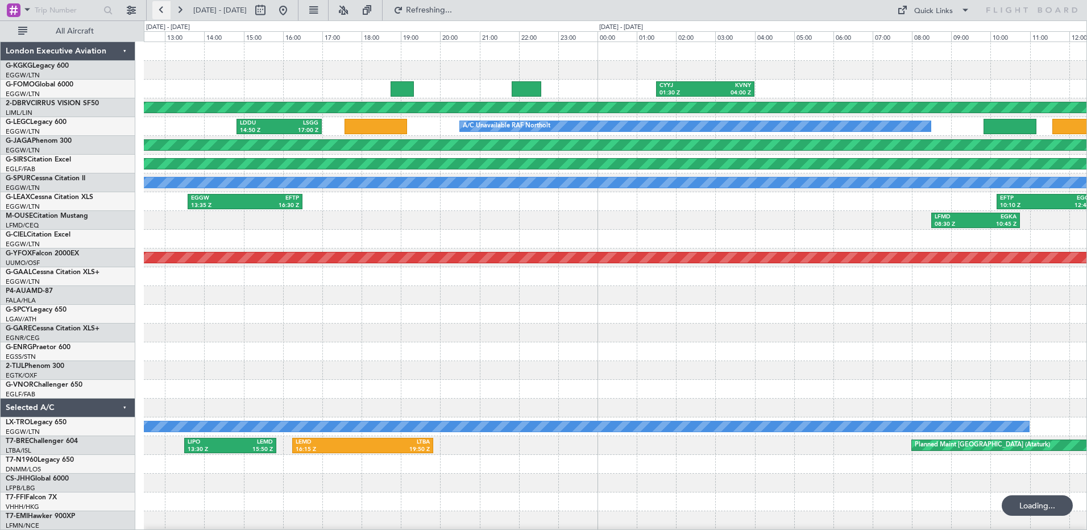
click at [164, 12] on button at bounding box center [161, 10] width 18 height 18
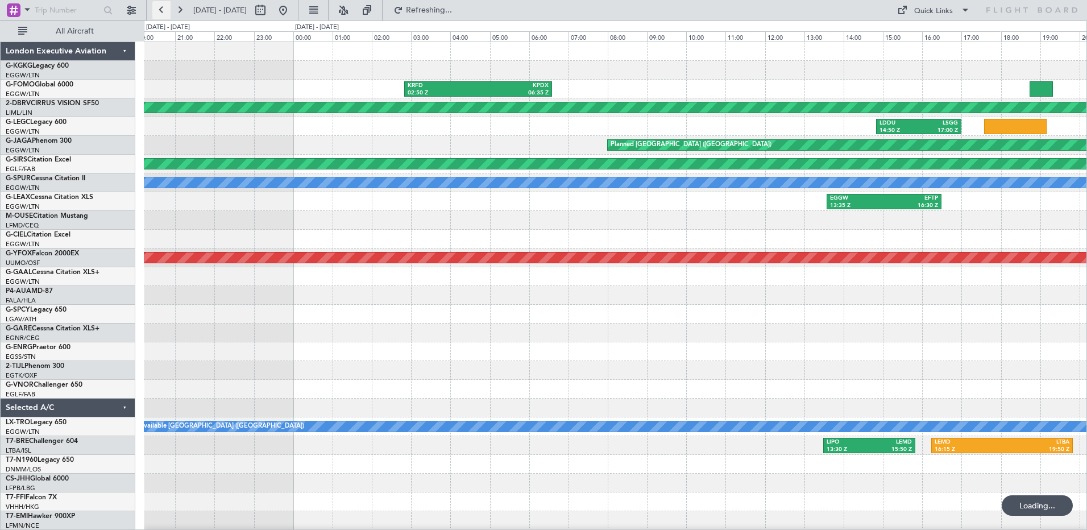
click at [164, 12] on button at bounding box center [161, 10] width 18 height 18
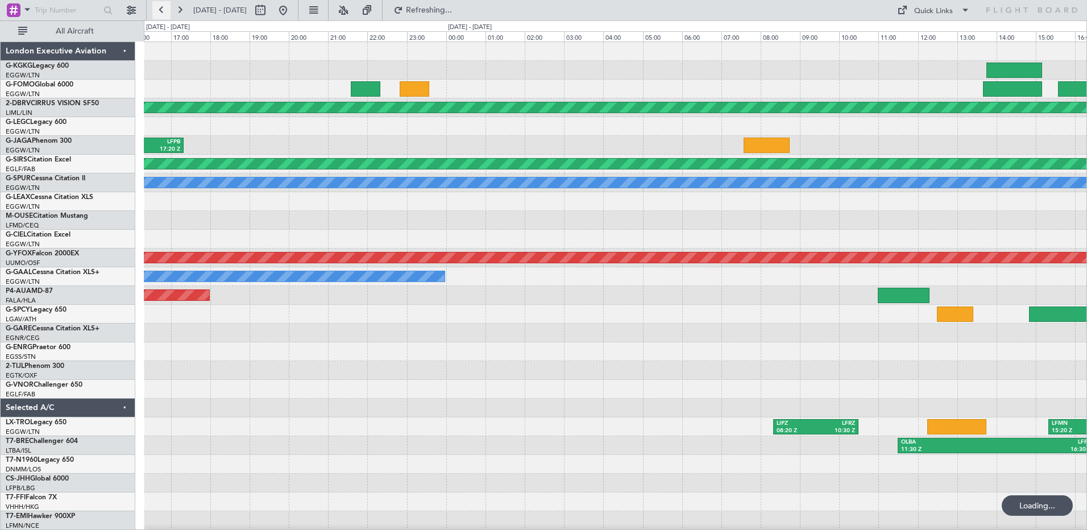
click at [164, 12] on button at bounding box center [161, 10] width 18 height 18
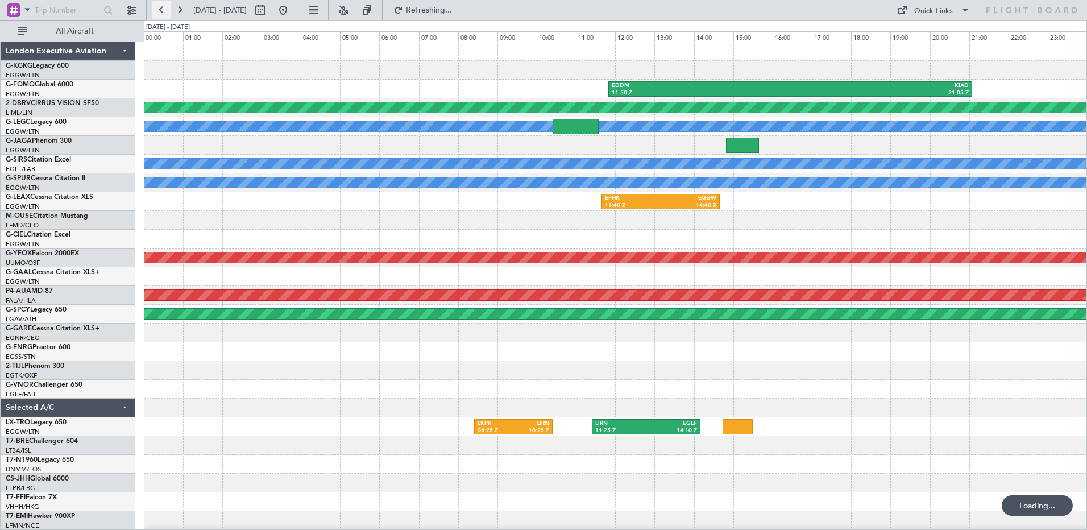
click at [164, 12] on button at bounding box center [161, 10] width 18 height 18
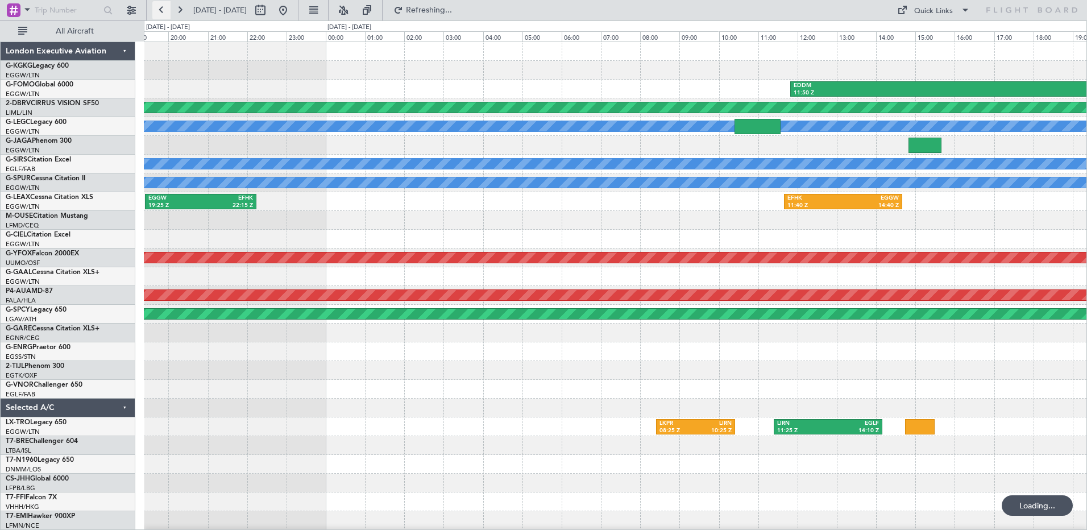
click at [164, 12] on button at bounding box center [161, 10] width 18 height 18
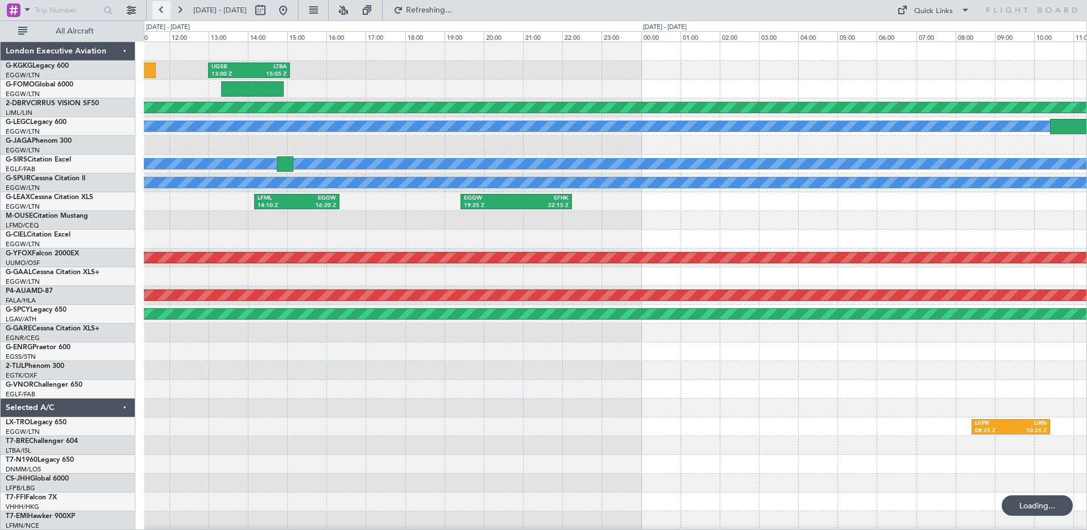
click at [164, 12] on button at bounding box center [161, 10] width 18 height 18
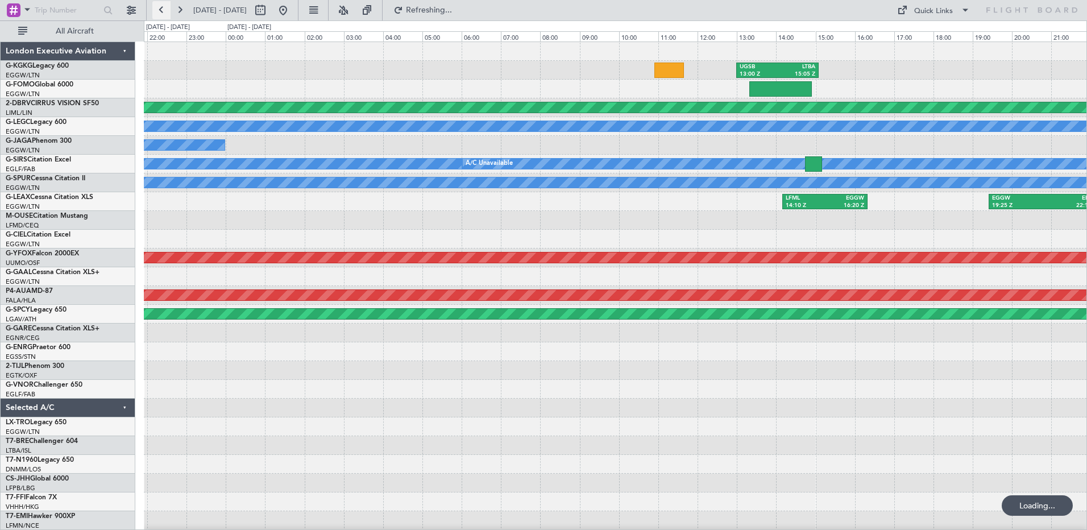
click at [164, 12] on button at bounding box center [161, 10] width 18 height 18
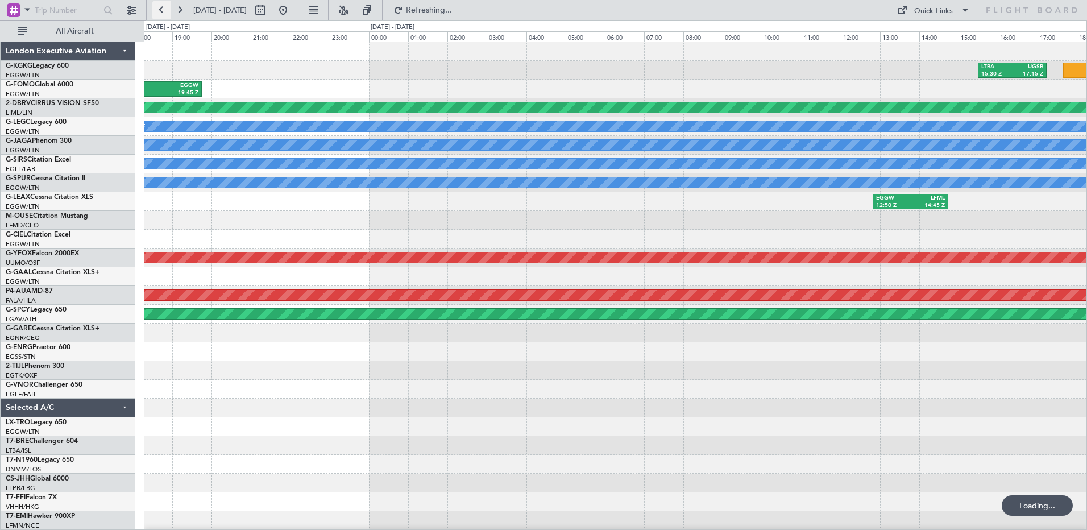
click at [164, 12] on button at bounding box center [161, 10] width 18 height 18
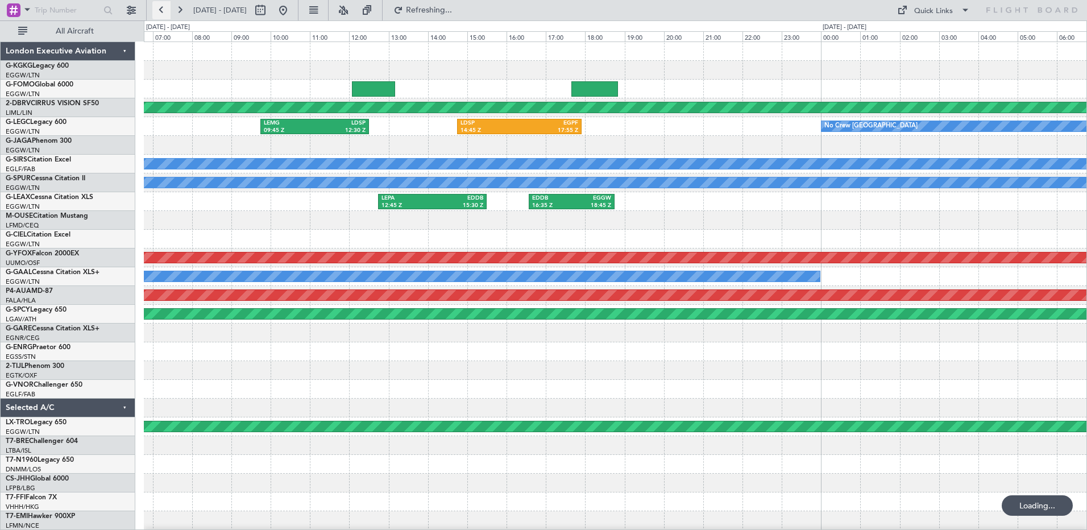
click at [164, 12] on button at bounding box center [161, 10] width 18 height 18
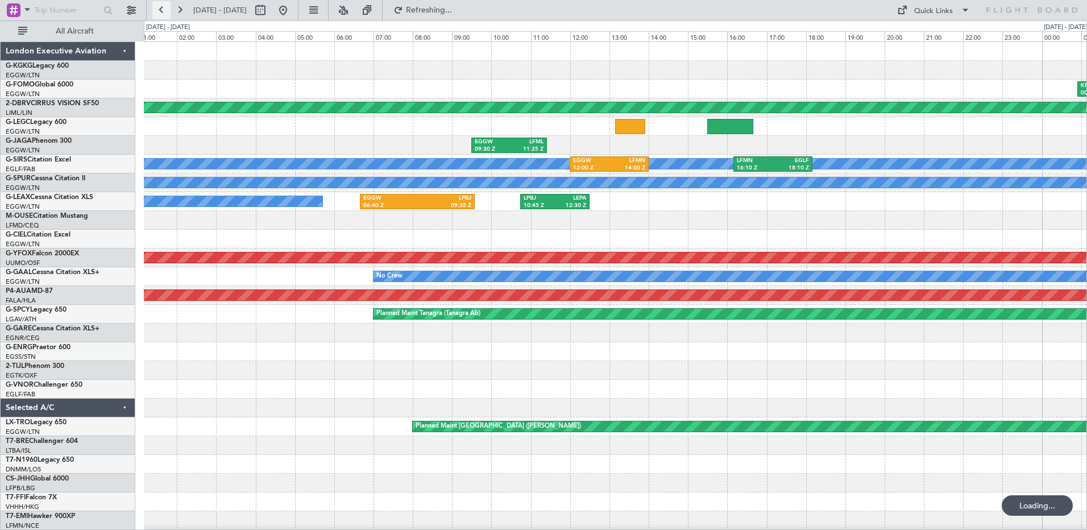
click at [164, 12] on button at bounding box center [161, 10] width 18 height 18
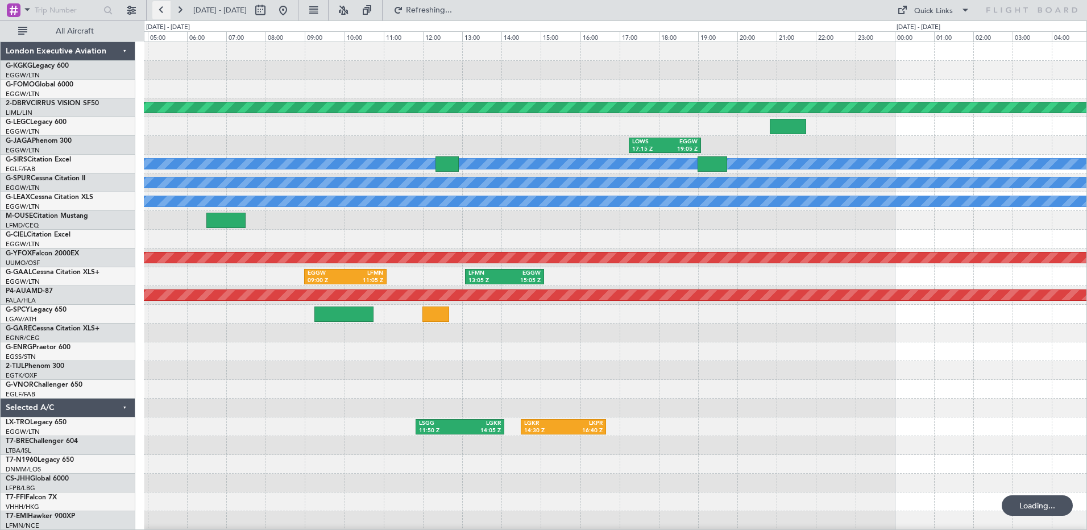
click at [164, 12] on button at bounding box center [161, 10] width 18 height 18
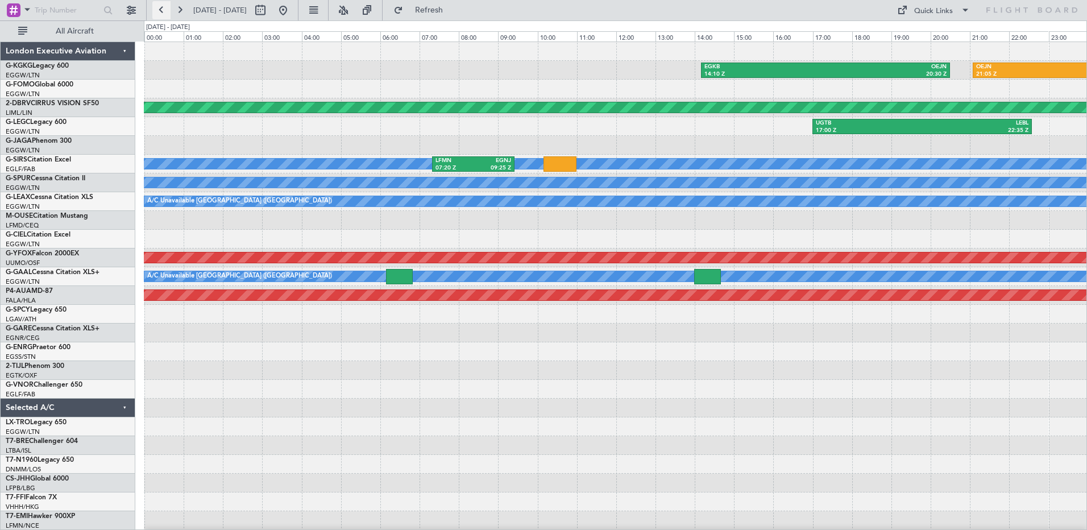
click at [164, 12] on button at bounding box center [161, 10] width 18 height 18
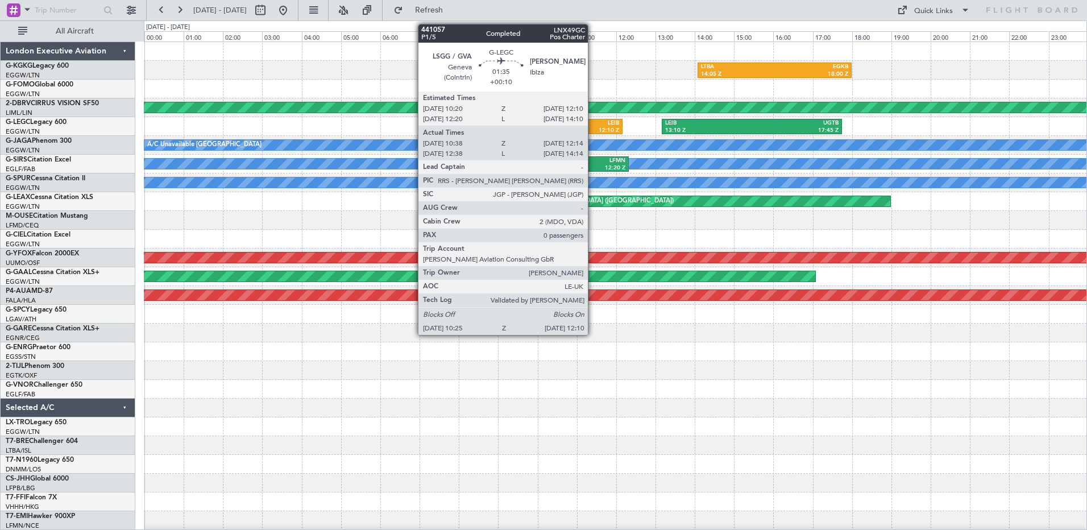
click at [593, 127] on div "12:10 Z" at bounding box center [603, 131] width 31 height 8
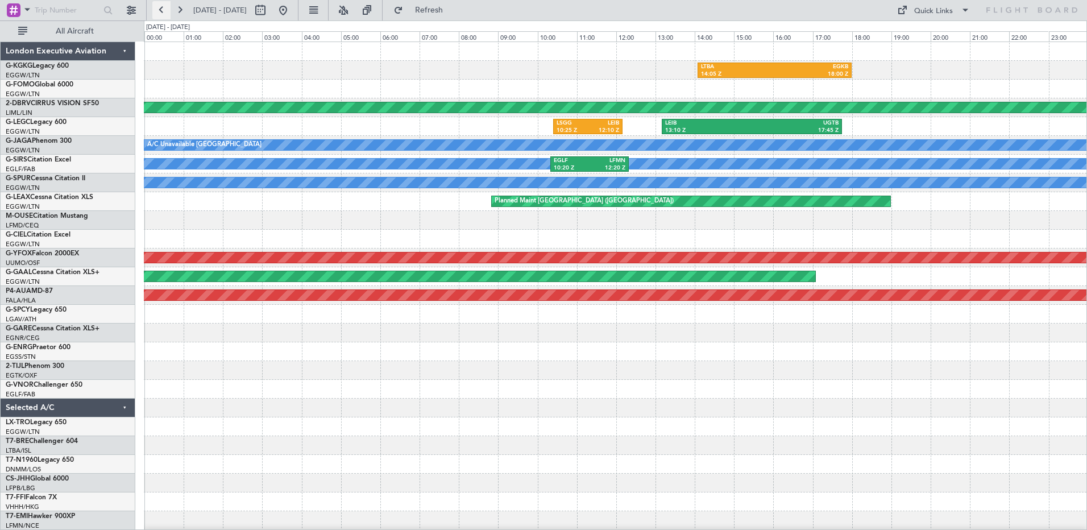
click at [162, 6] on button at bounding box center [161, 10] width 18 height 18
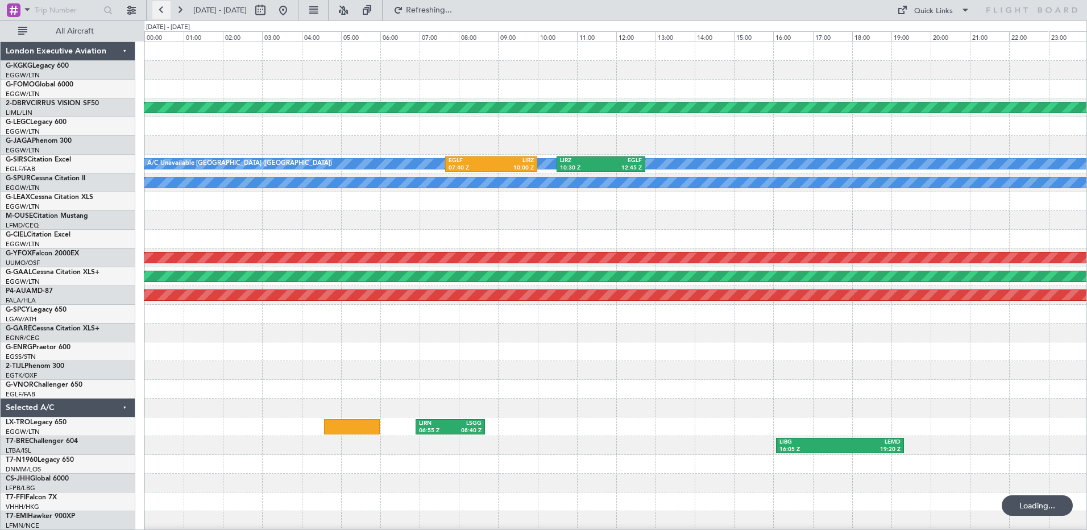
click at [162, 6] on button at bounding box center [161, 10] width 18 height 18
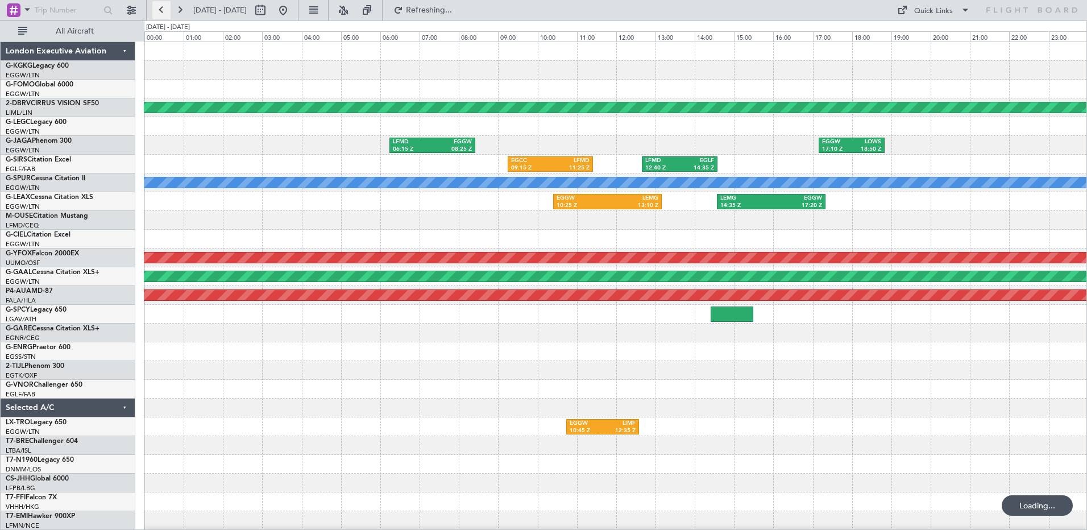
click at [162, 6] on button at bounding box center [161, 10] width 18 height 18
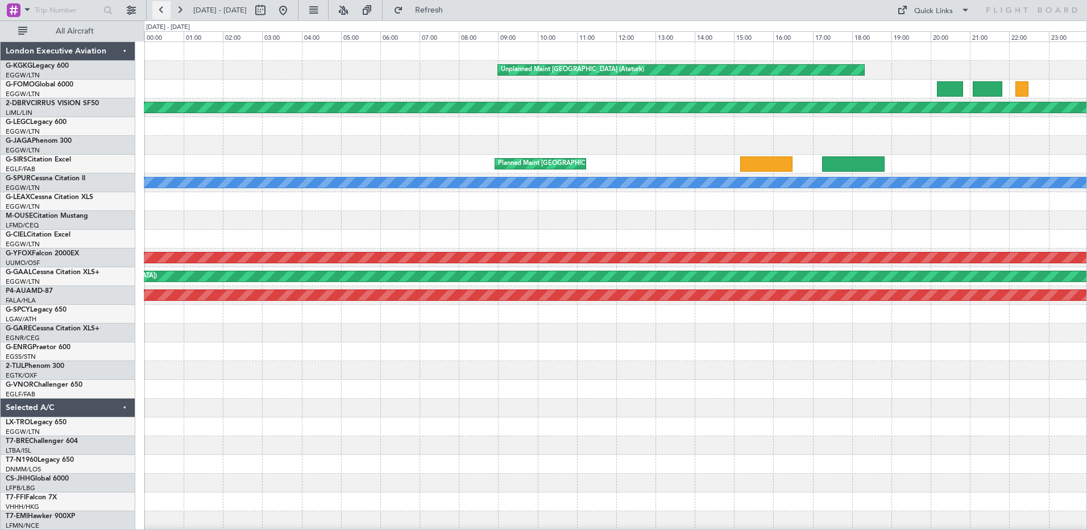
click at [162, 6] on button at bounding box center [161, 10] width 18 height 18
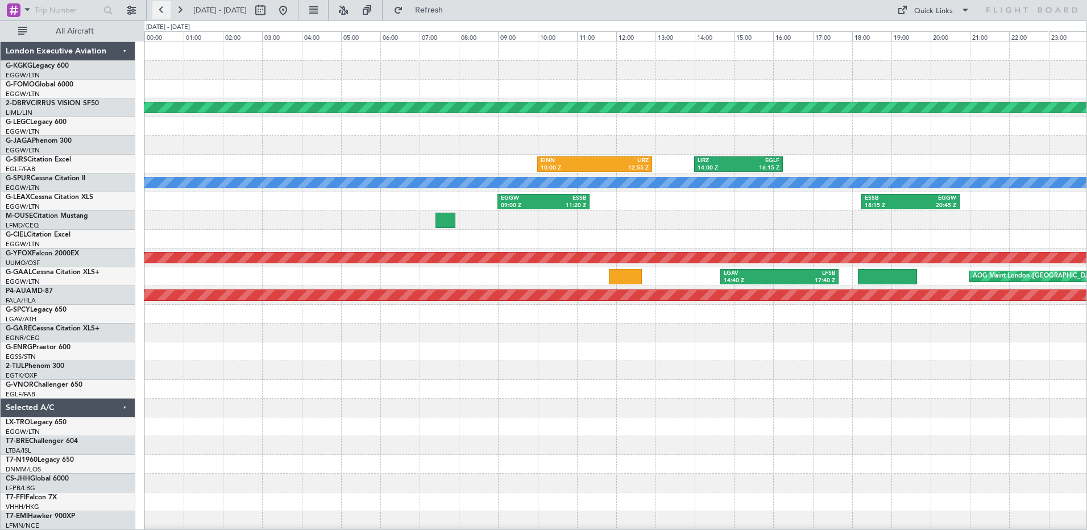
click at [162, 6] on button at bounding box center [161, 10] width 18 height 18
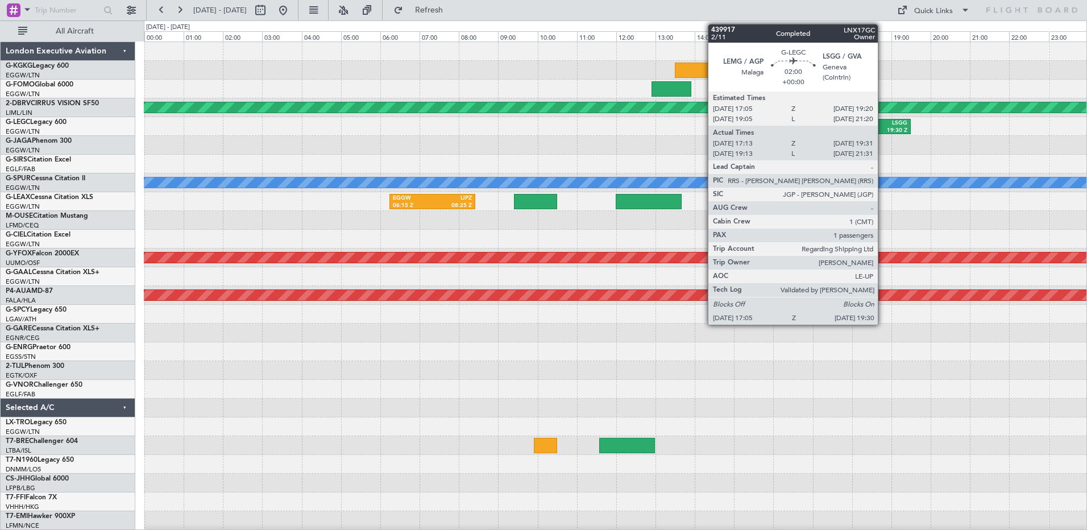
click at [883, 127] on div "19:30 Z" at bounding box center [885, 131] width 44 height 8
